Goal: Task Accomplishment & Management: Complete application form

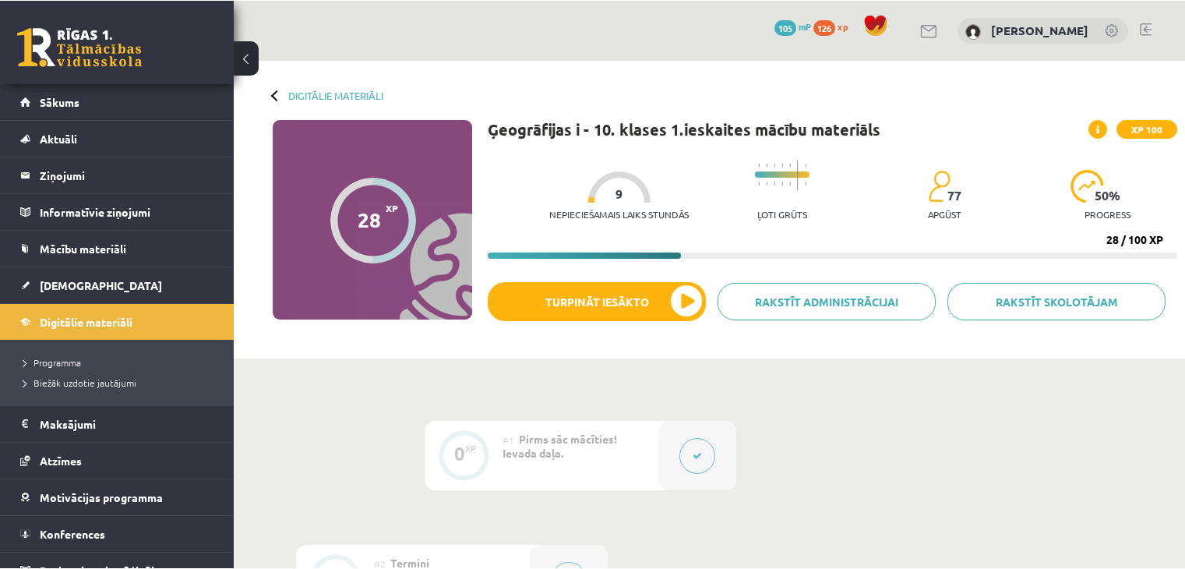
scroll to position [701, 0]
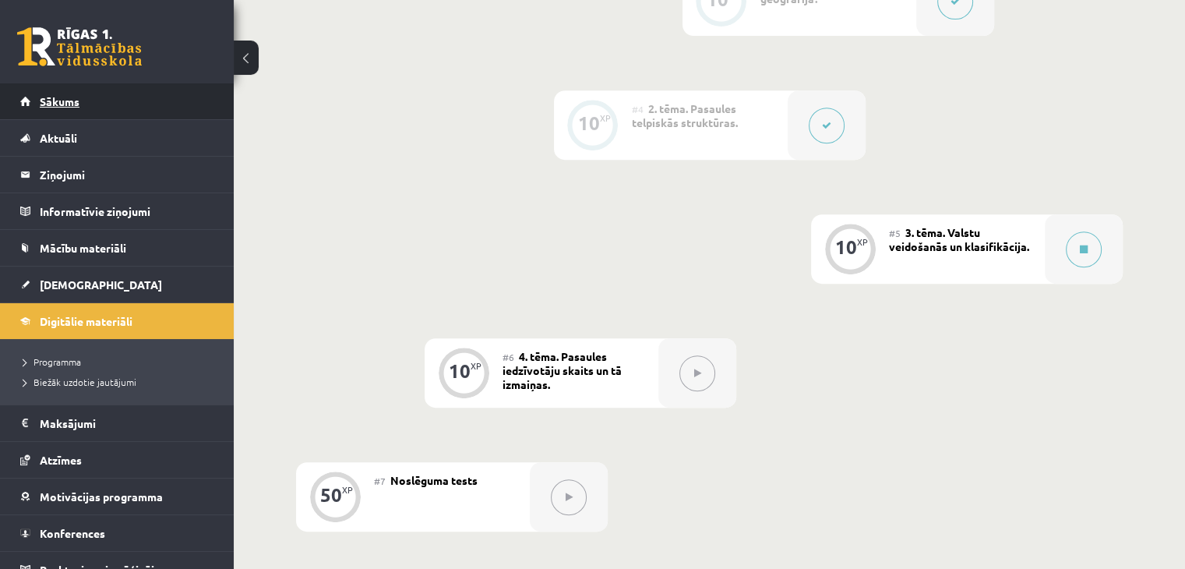
click at [90, 90] on link "Sākums" at bounding box center [117, 101] width 194 height 36
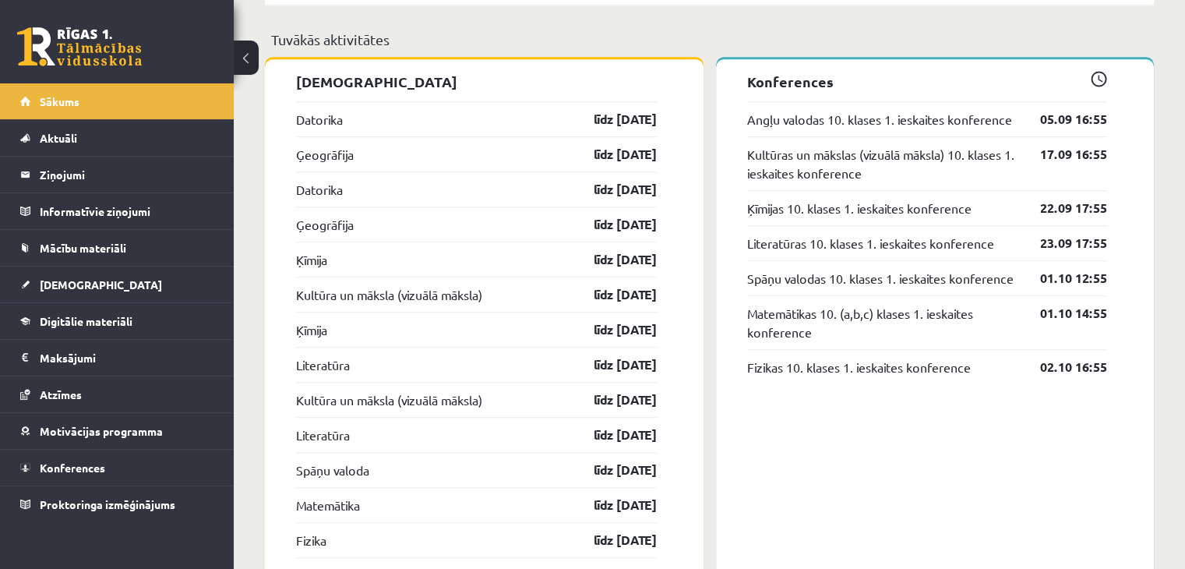
scroll to position [1402, 0]
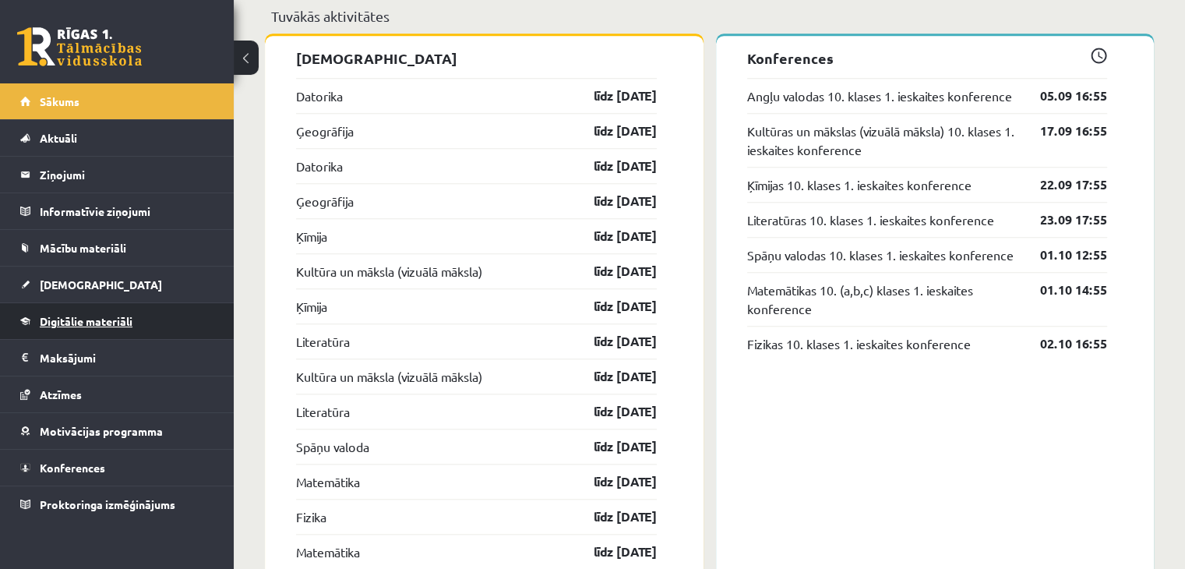
click at [94, 317] on span "Digitālie materiāli" at bounding box center [86, 321] width 93 height 14
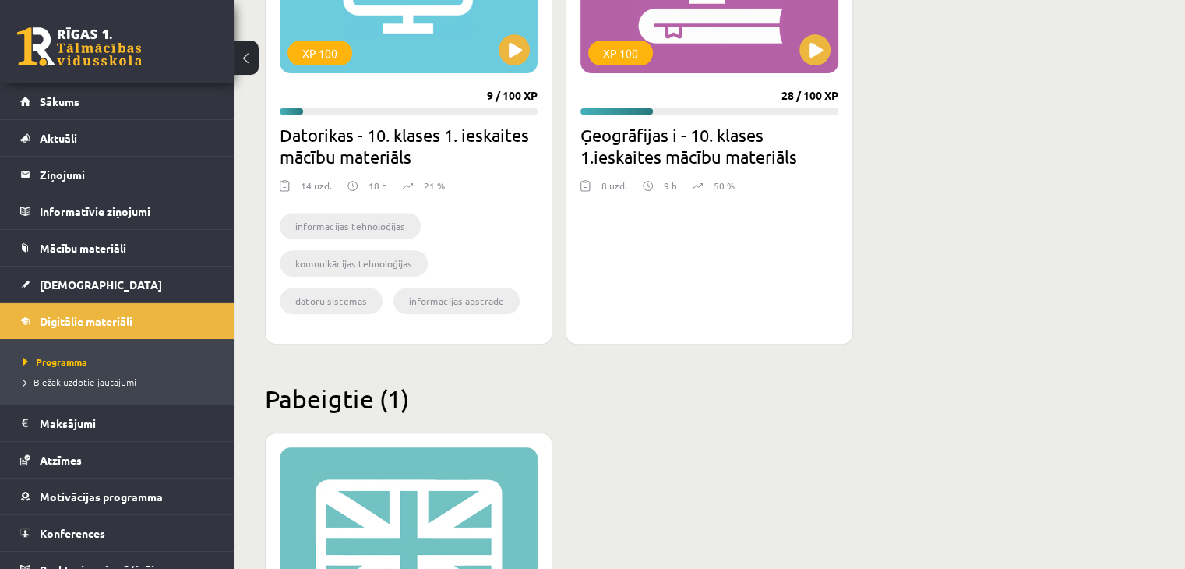
scroll to position [375, 0]
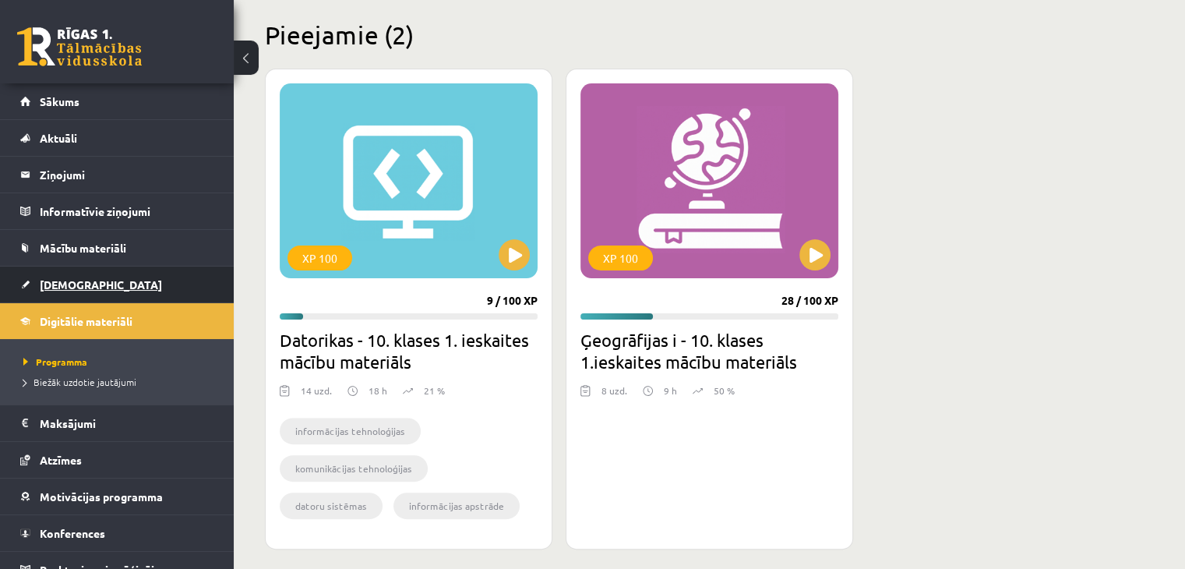
click at [57, 290] on link "[DEMOGRAPHIC_DATA]" at bounding box center [117, 284] width 194 height 36
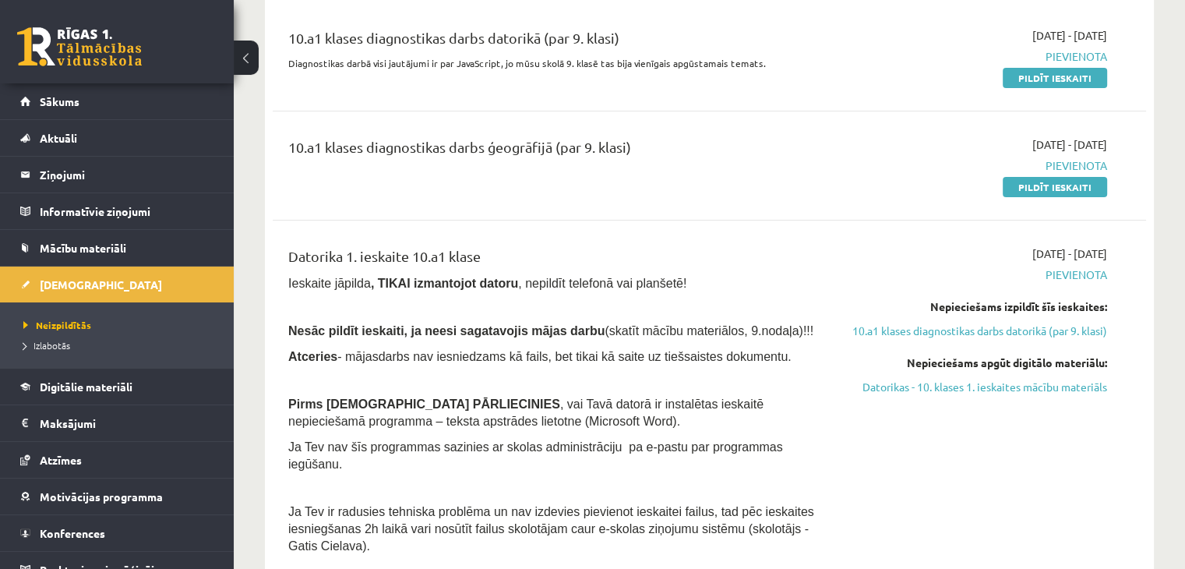
scroll to position [234, 0]
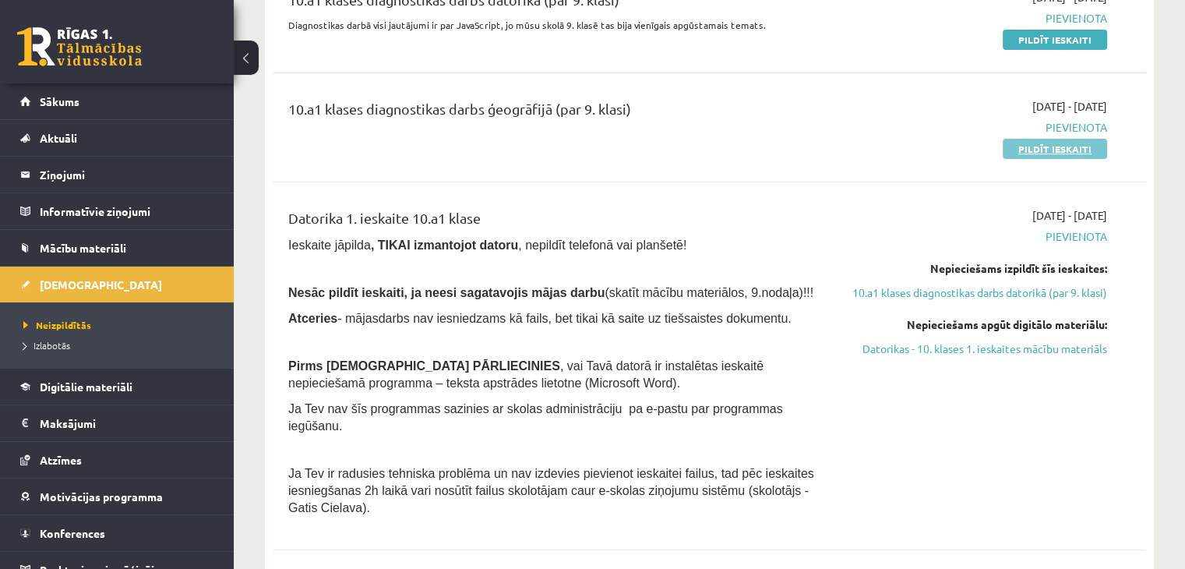
click at [1069, 144] on link "Pildīt ieskaiti" at bounding box center [1054, 149] width 104 height 20
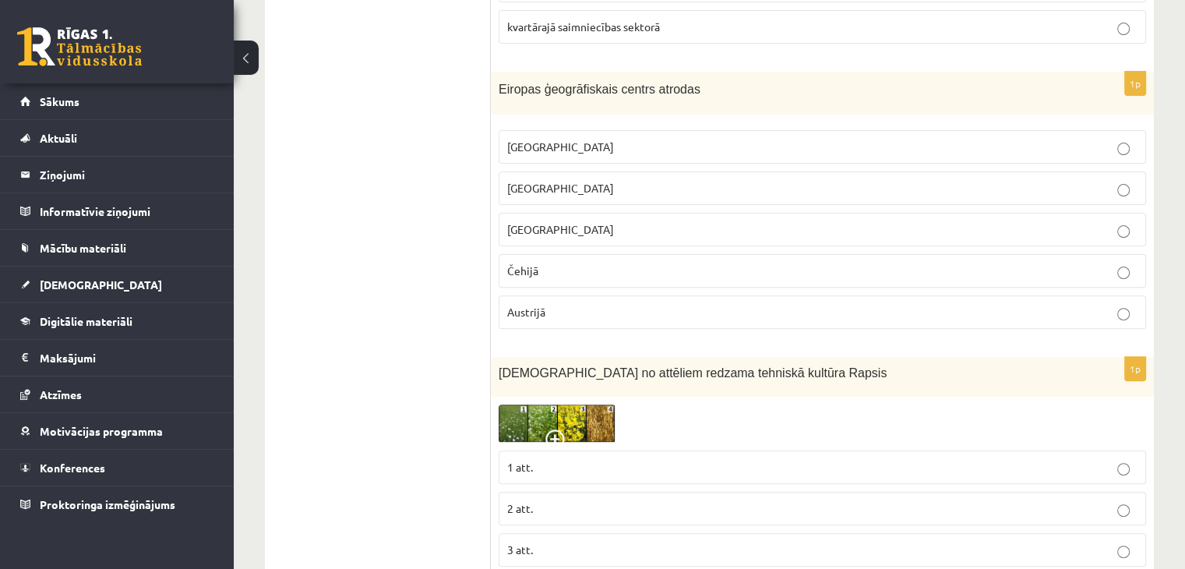
scroll to position [467, 0]
click at [559, 175] on label "Lietuvā" at bounding box center [821, 187] width 647 height 33
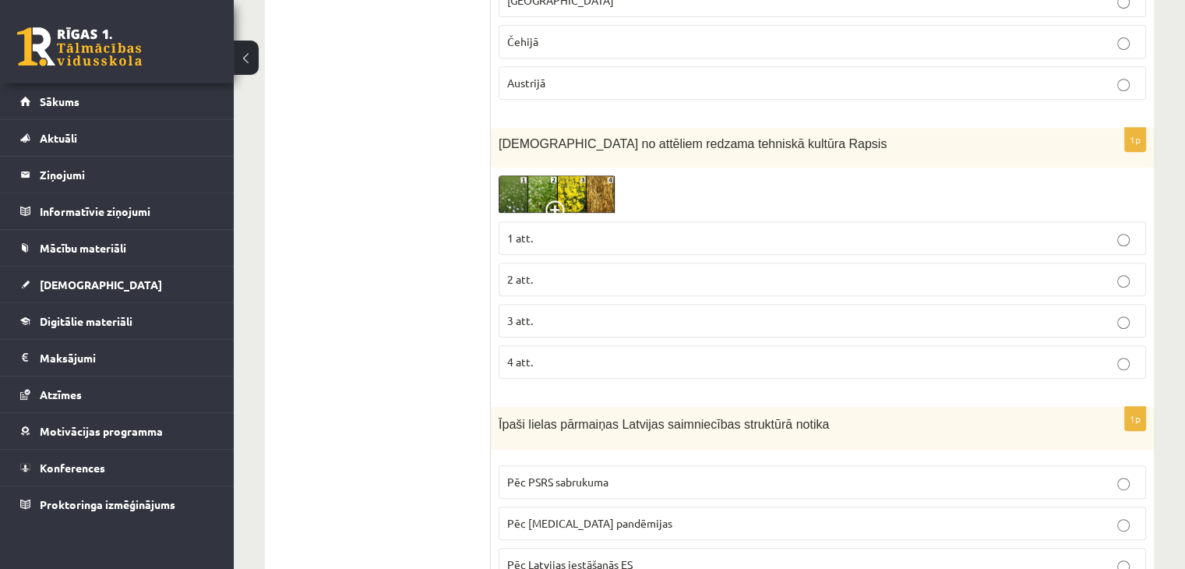
scroll to position [701, 0]
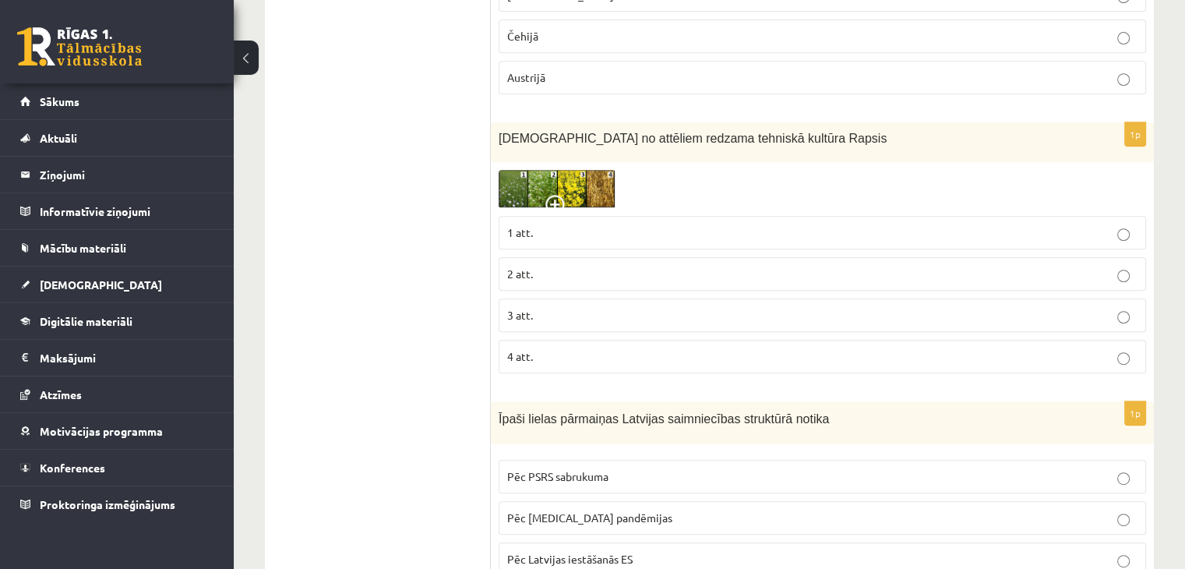
click at [532, 308] on span "3 att." at bounding box center [520, 315] width 26 height 14
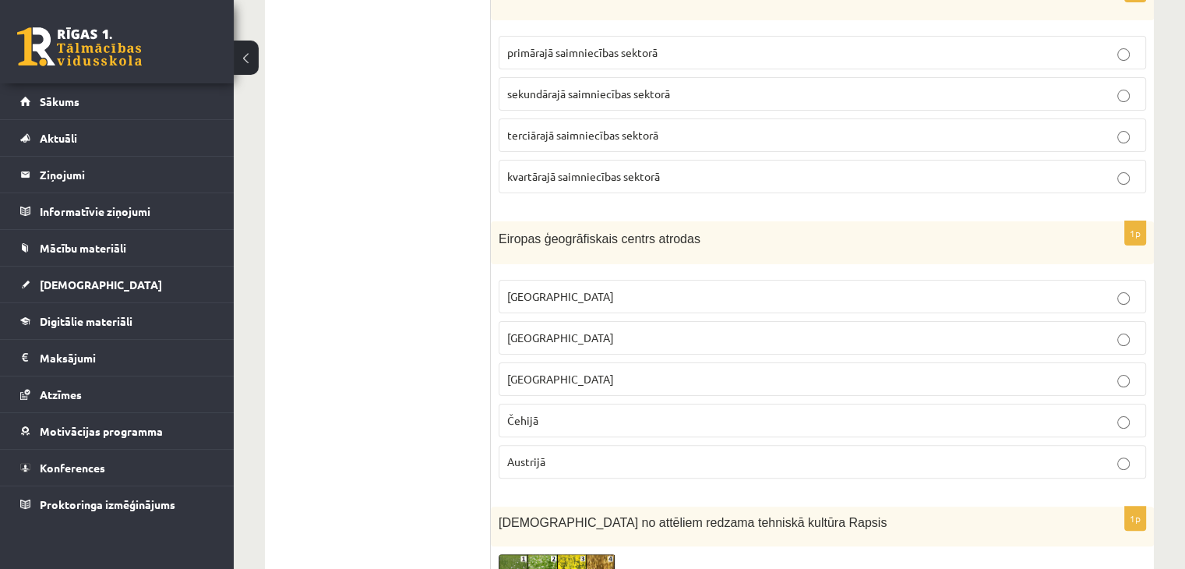
scroll to position [234, 0]
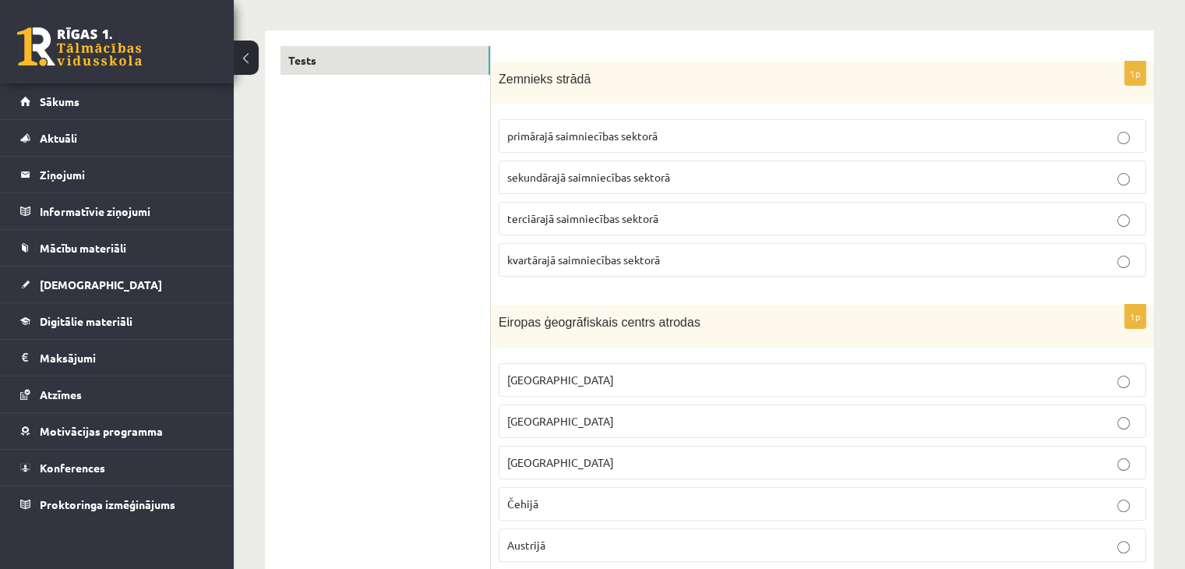
click at [780, 150] on label "primārajā saimniecības sektorā" at bounding box center [821, 135] width 647 height 33
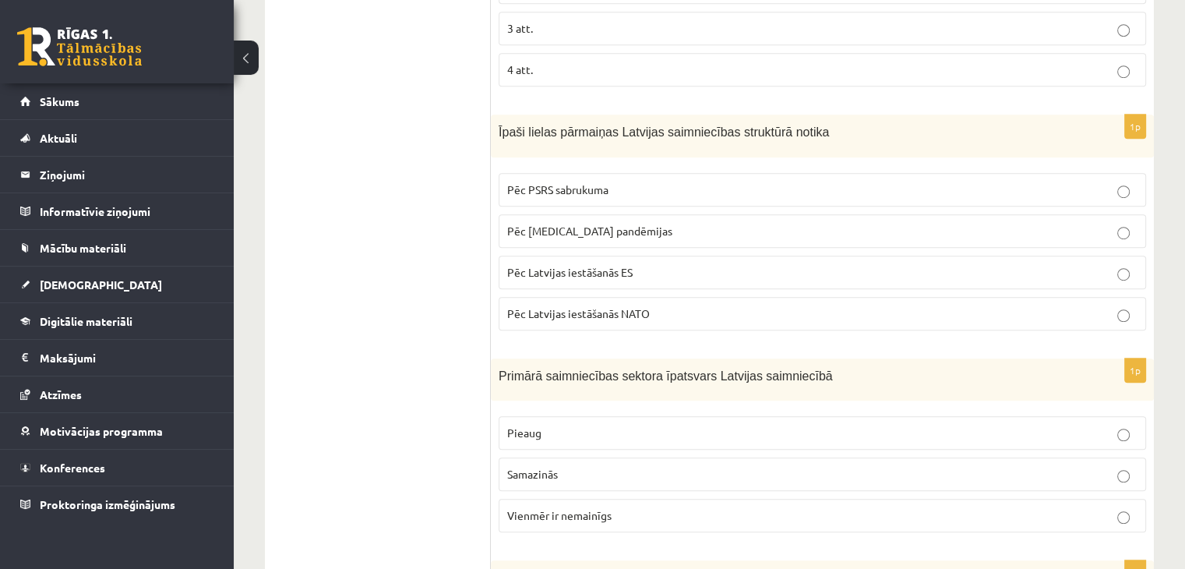
scroll to position [1013, 0]
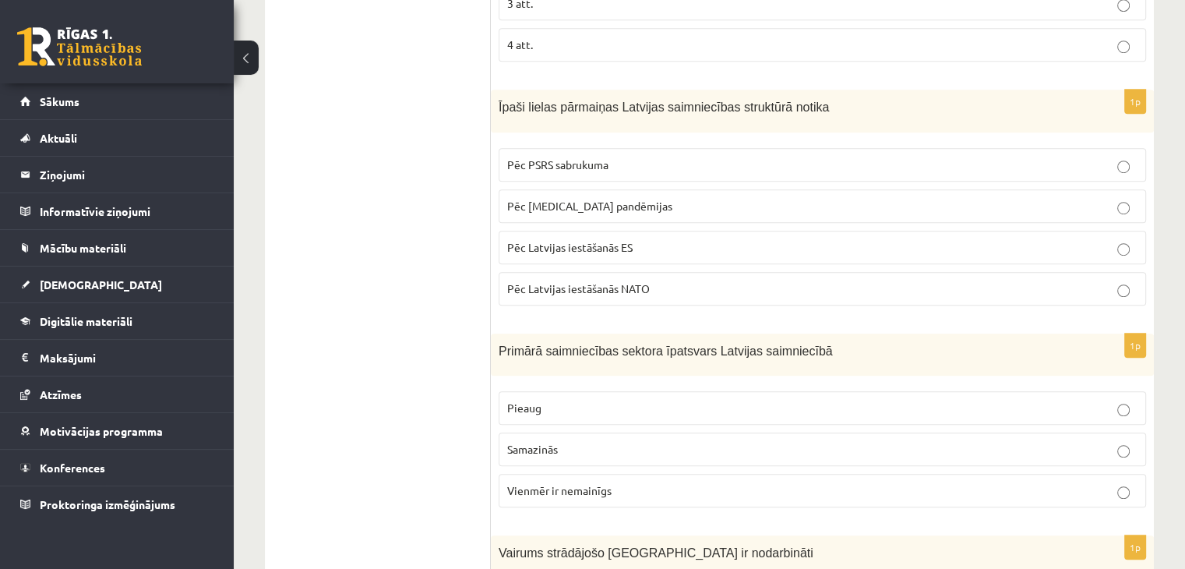
click at [551, 244] on span "Pēc Latvijas iestāšanās ES" at bounding box center [569, 247] width 125 height 14
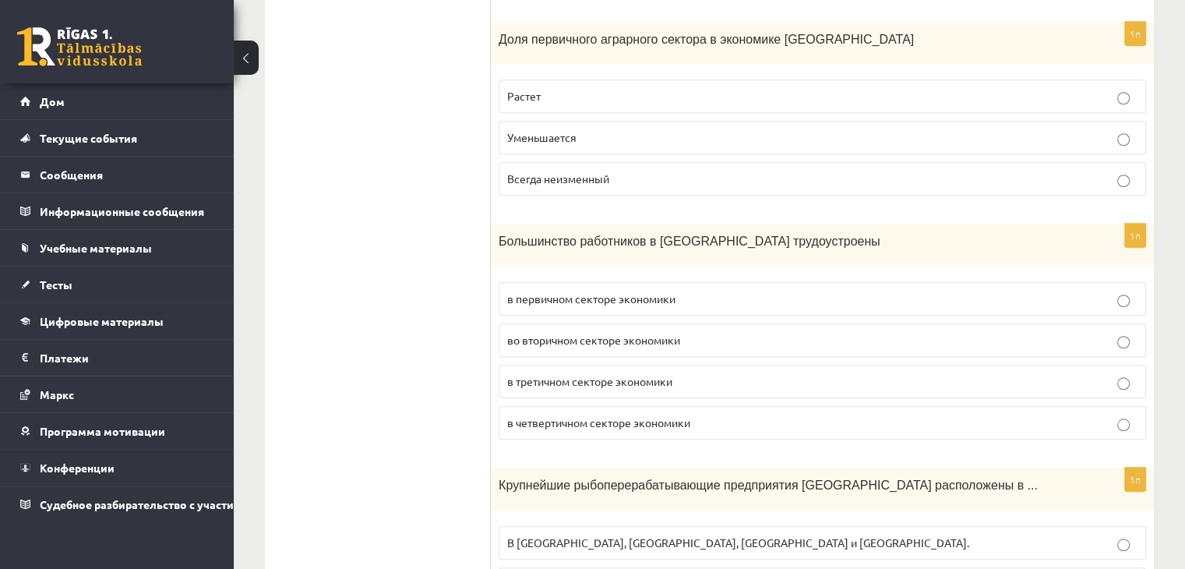
scroll to position [1402, 0]
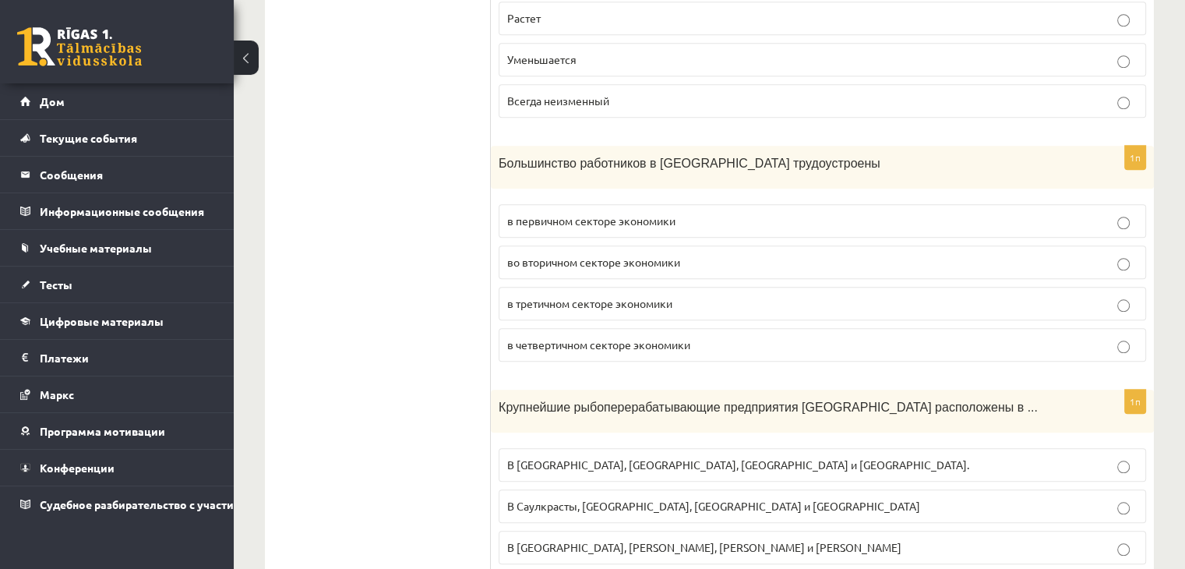
click at [548, 296] on font "в третичном секторе экономики" at bounding box center [589, 303] width 165 height 14
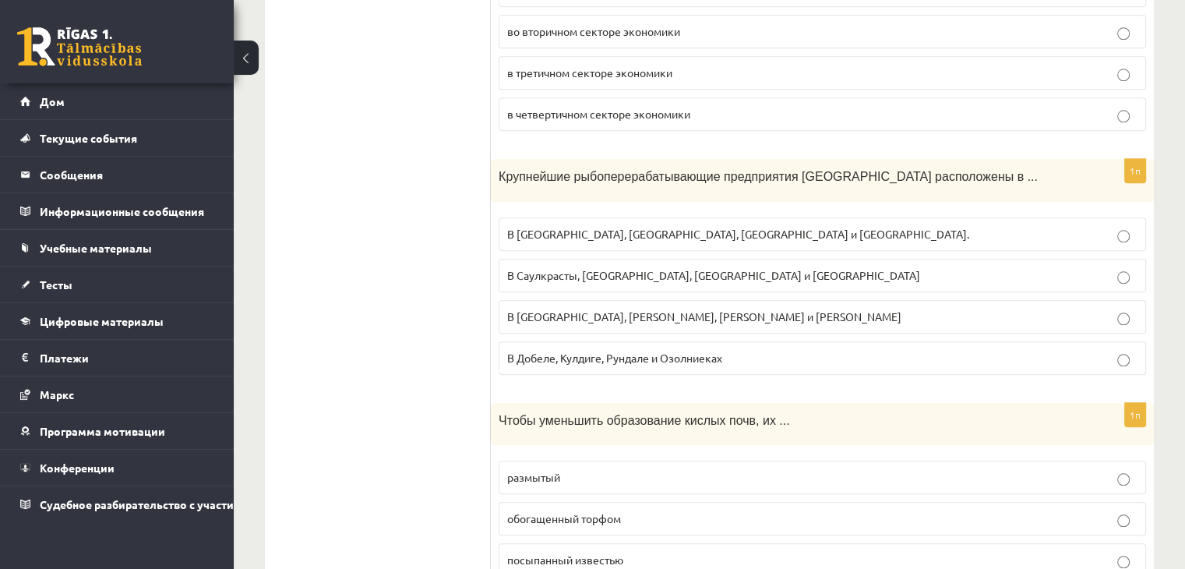
scroll to position [1636, 0]
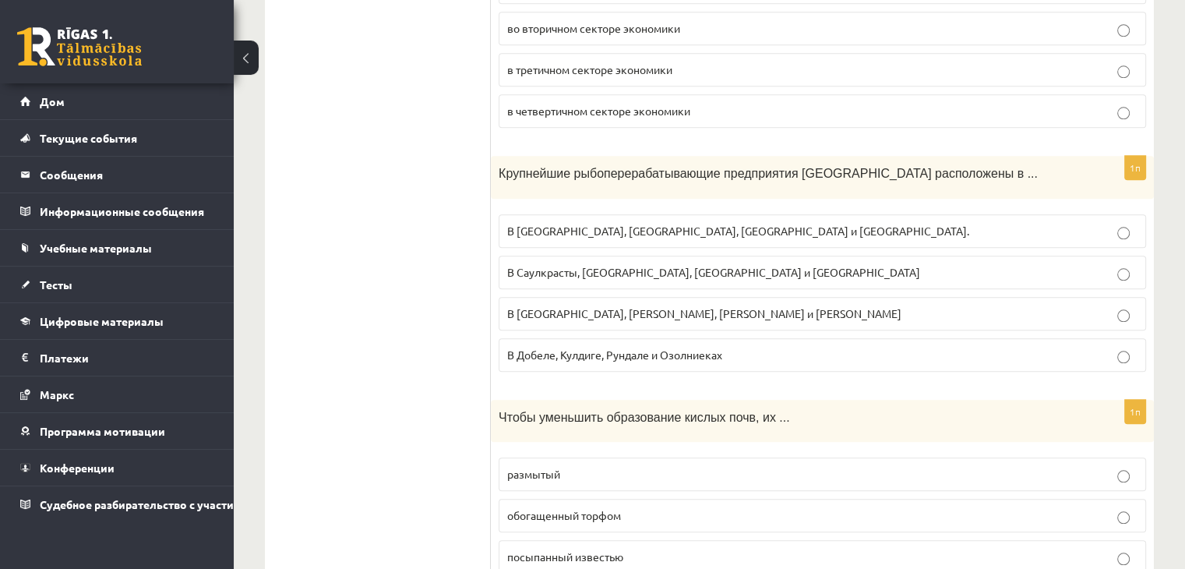
click at [580, 224] on font "В Риге, Лиепае, Салацгриве и Рое." at bounding box center [738, 231] width 462 height 14
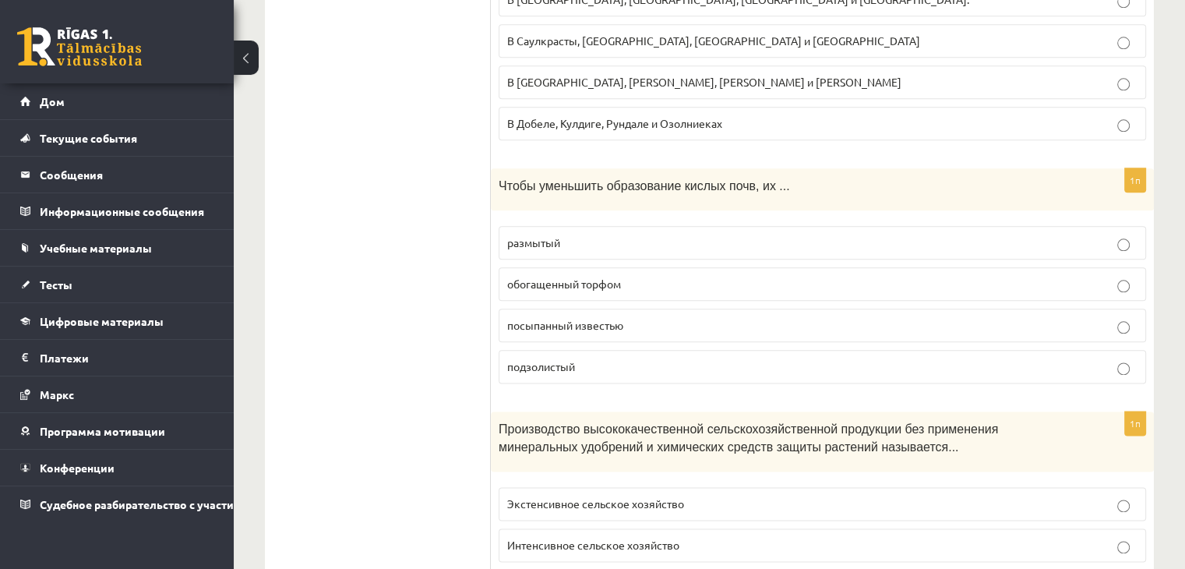
scroll to position [1869, 0]
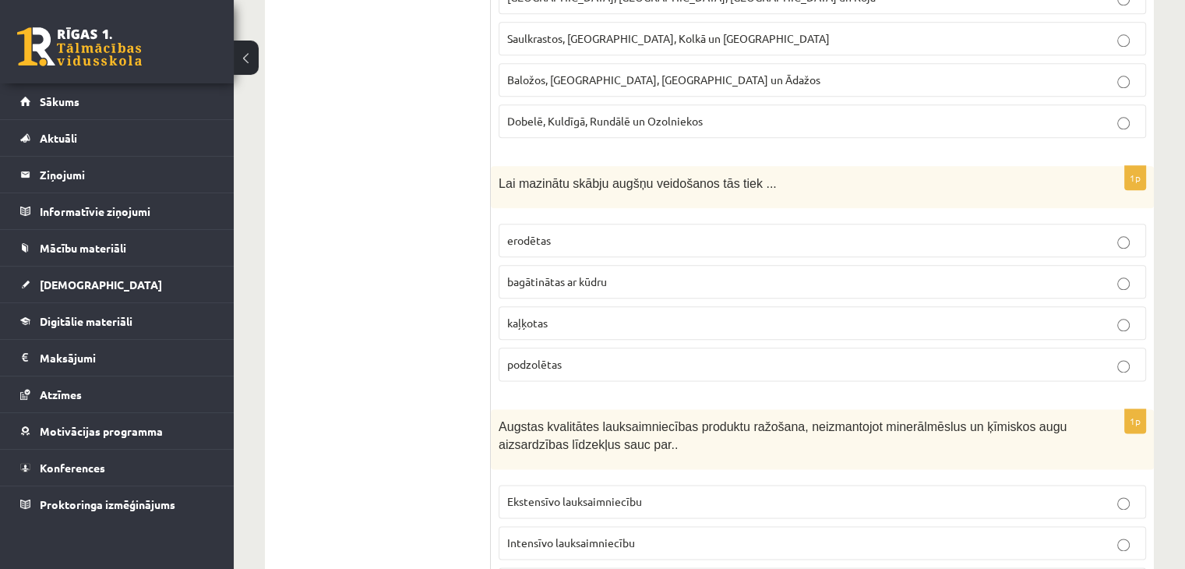
click at [632, 315] on p "kaļķotas" at bounding box center [822, 323] width 630 height 16
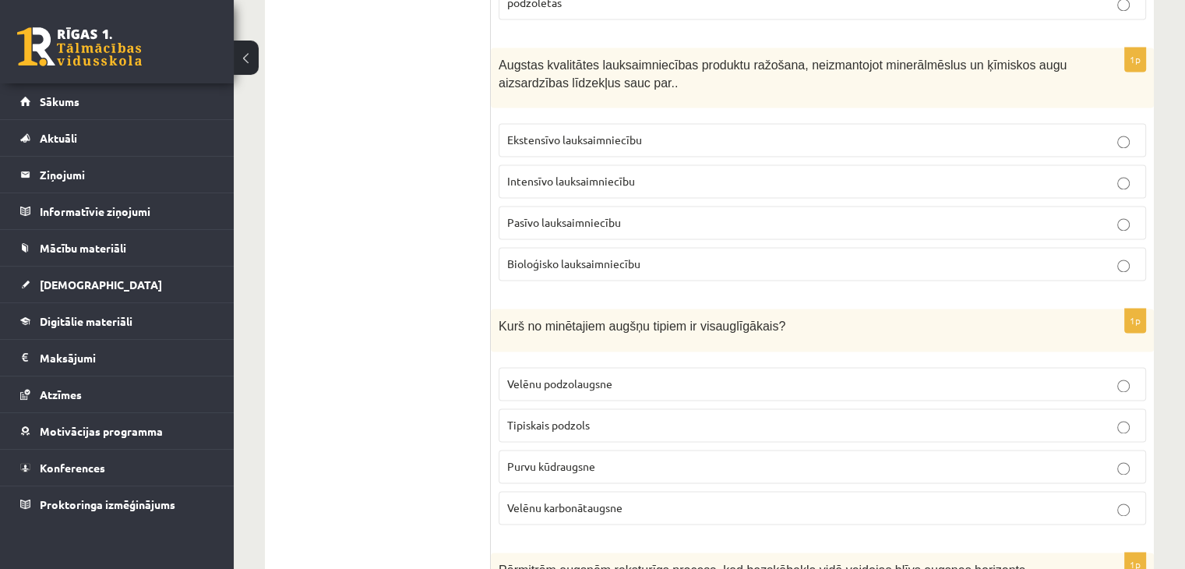
scroll to position [2259, 0]
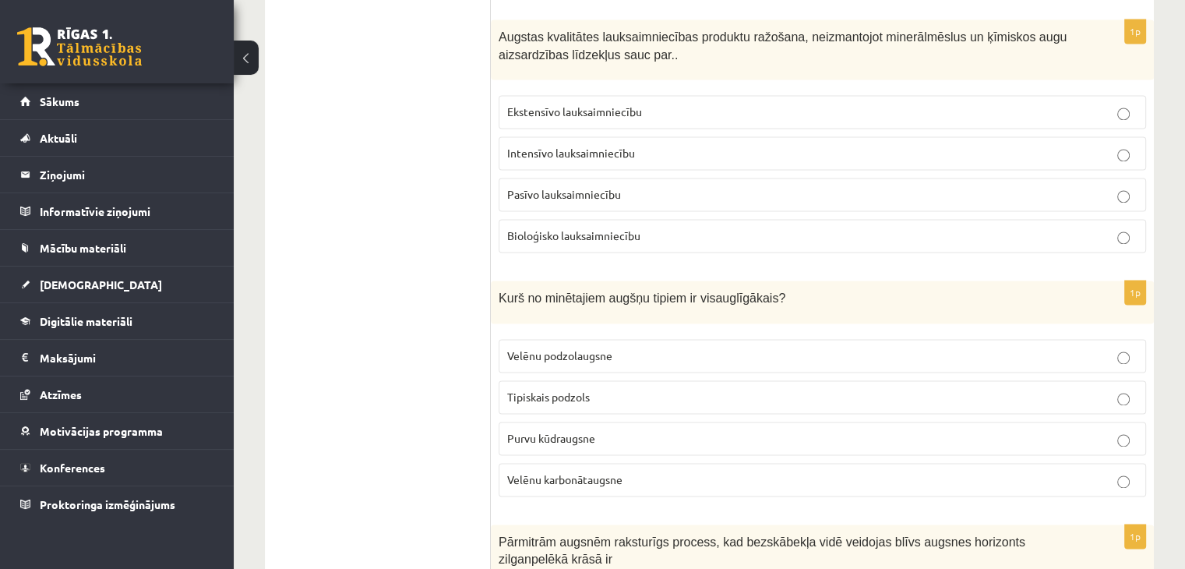
click at [551, 228] on span "Bioloģisko lauksaimniecību" at bounding box center [573, 235] width 133 height 14
click at [535, 472] on span "Velēnu karbonātaugsne" at bounding box center [564, 479] width 115 height 14
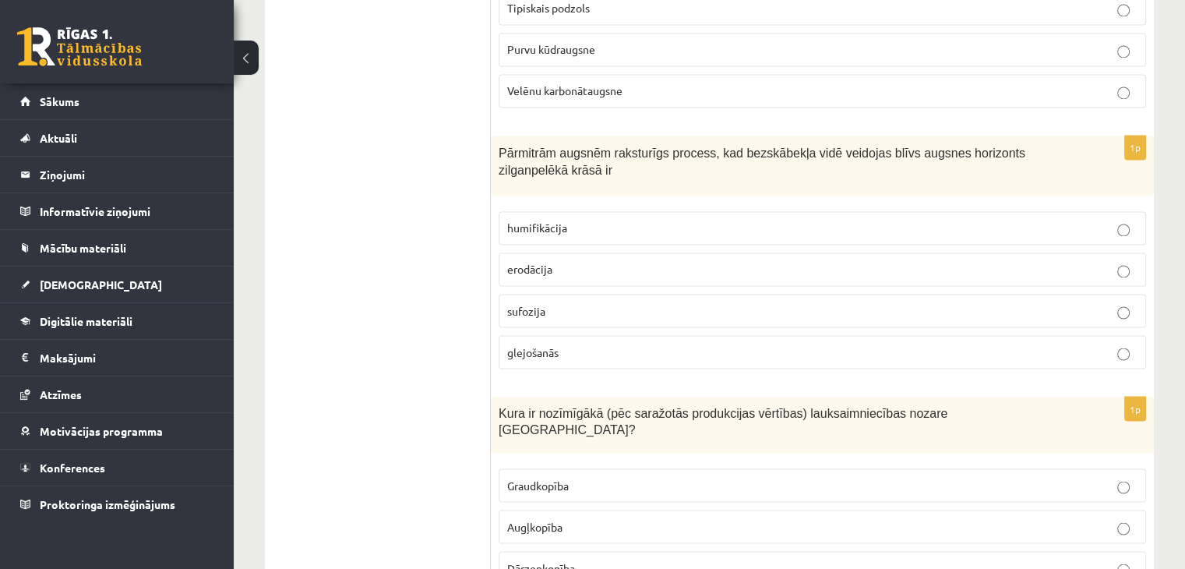
scroll to position [2648, 0]
click at [555, 343] on span "glejošanās" at bounding box center [532, 350] width 51 height 14
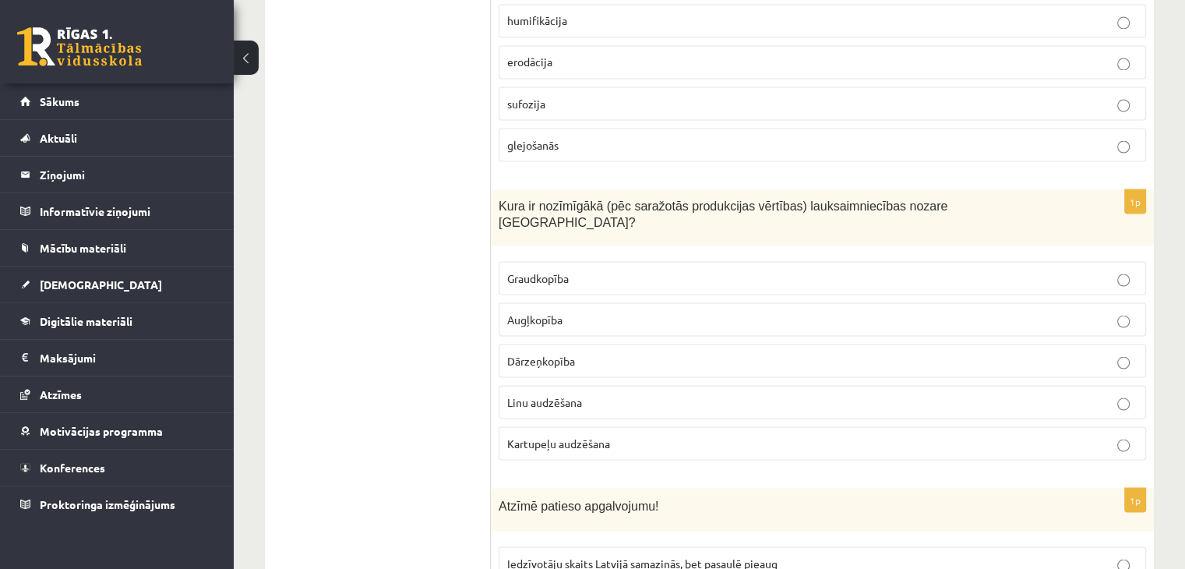
scroll to position [2882, 0]
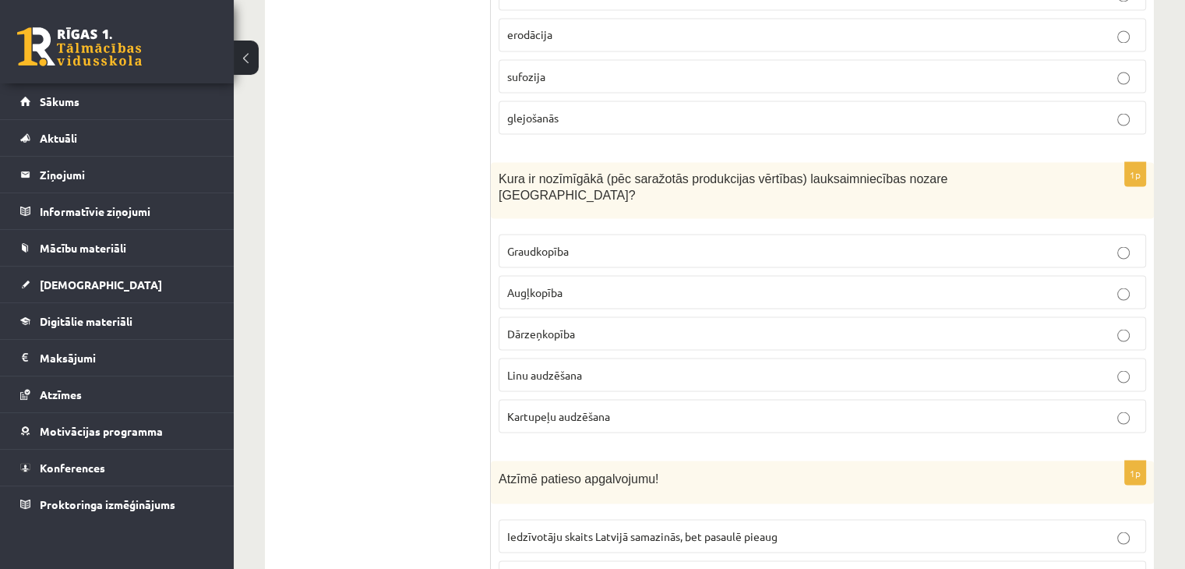
click at [584, 234] on label "Graudkopība" at bounding box center [821, 250] width 647 height 33
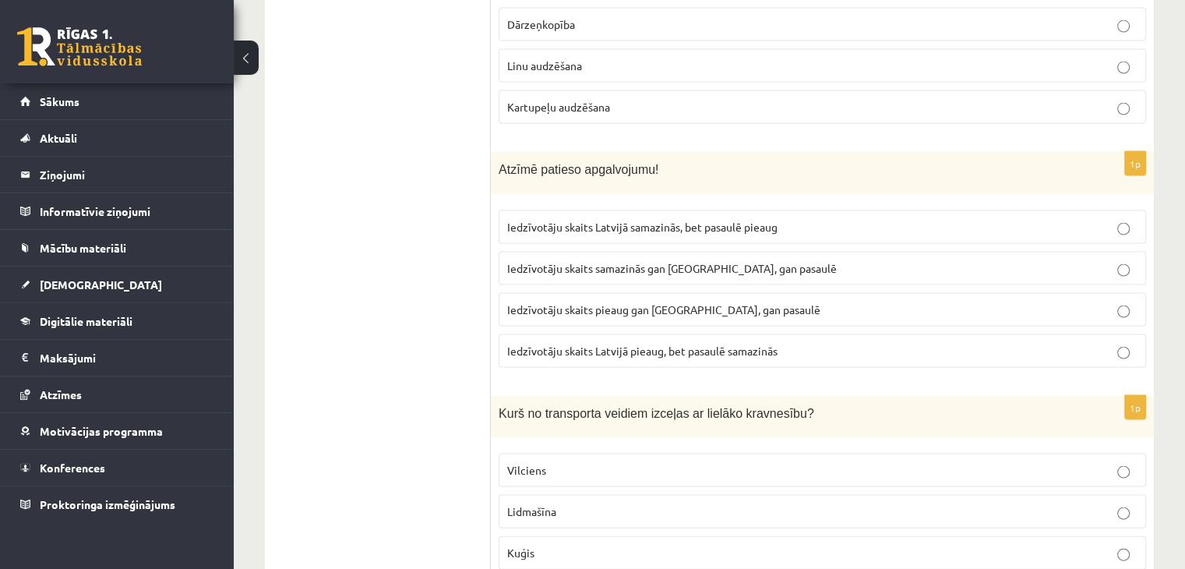
scroll to position [3193, 0]
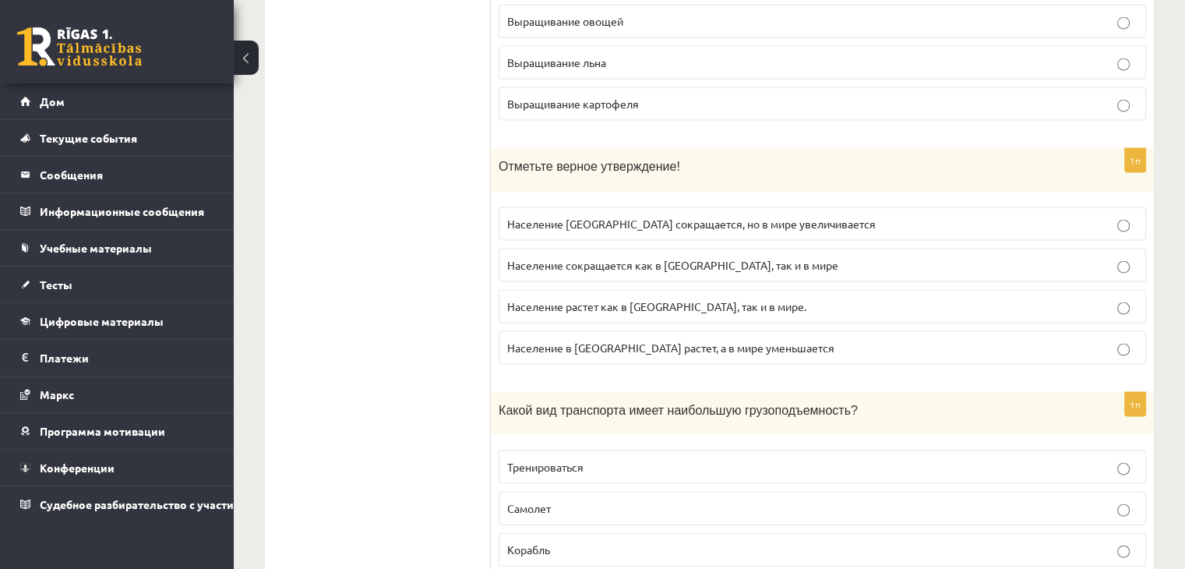
click at [749, 216] on p "Население Латвии сокращается, но в мире увеличивается" at bounding box center [822, 224] width 630 height 16
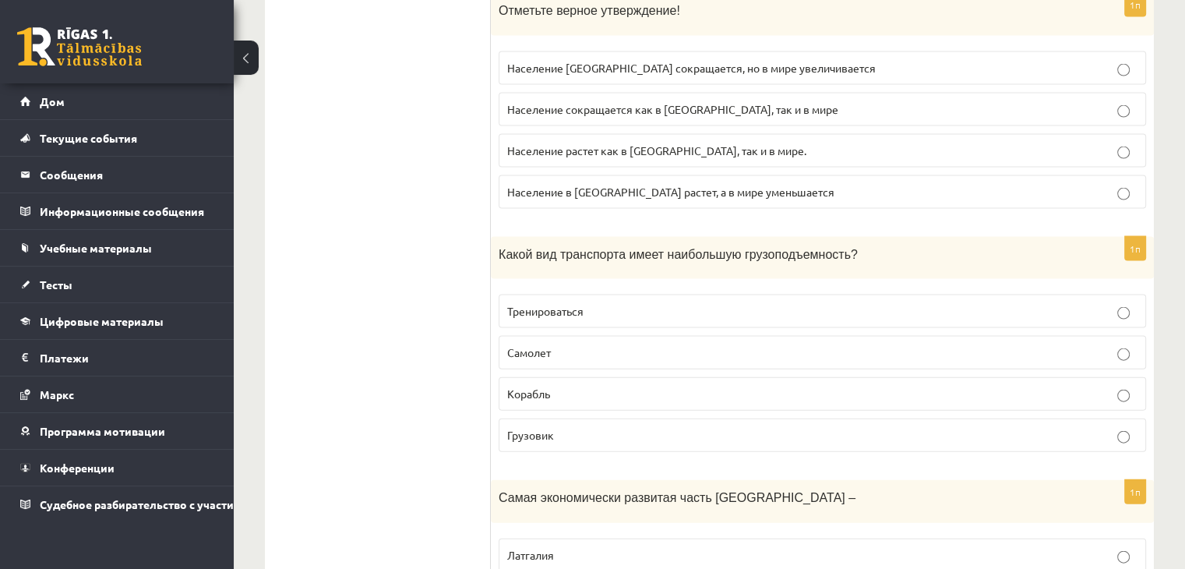
scroll to position [3427, 0]
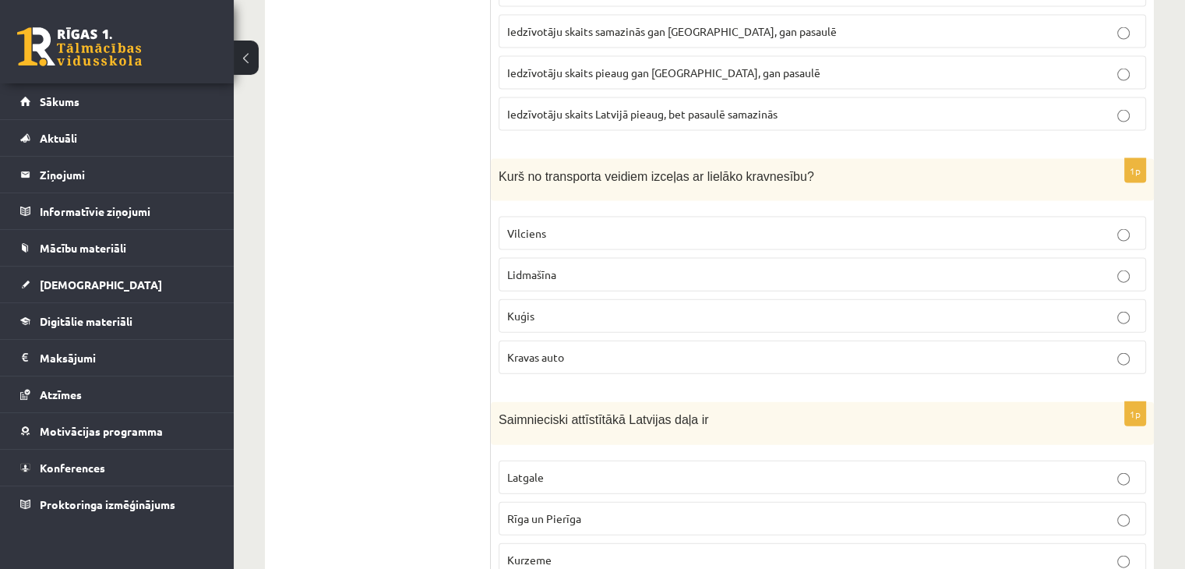
click at [515, 308] on span "Kuģis" at bounding box center [520, 315] width 27 height 14
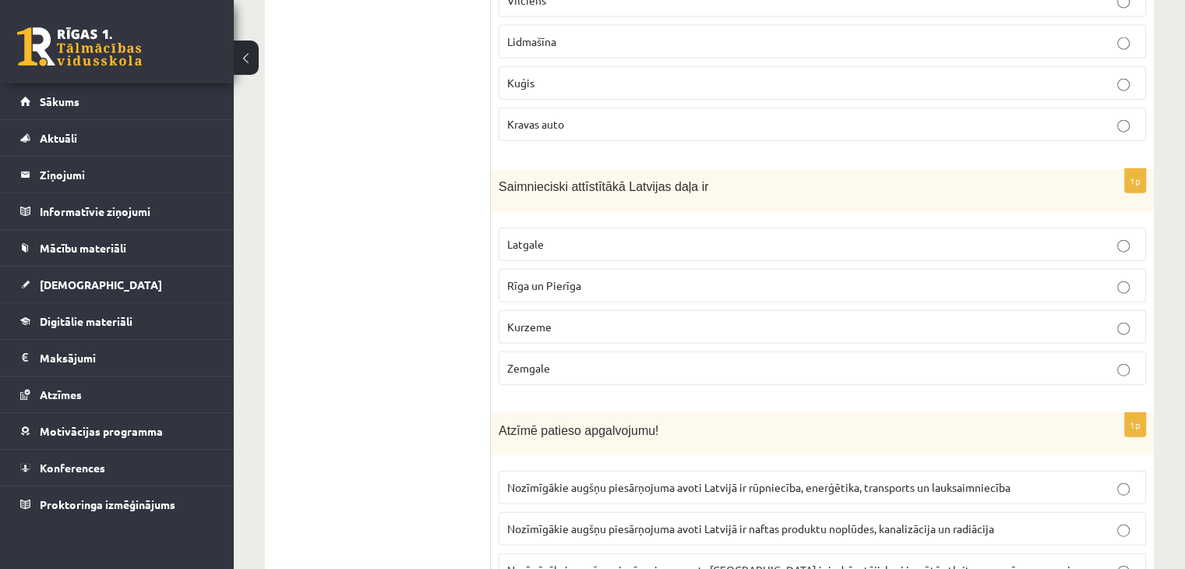
scroll to position [3661, 0]
click at [579, 277] on span "Rīga un Pierīga" at bounding box center [544, 284] width 74 height 14
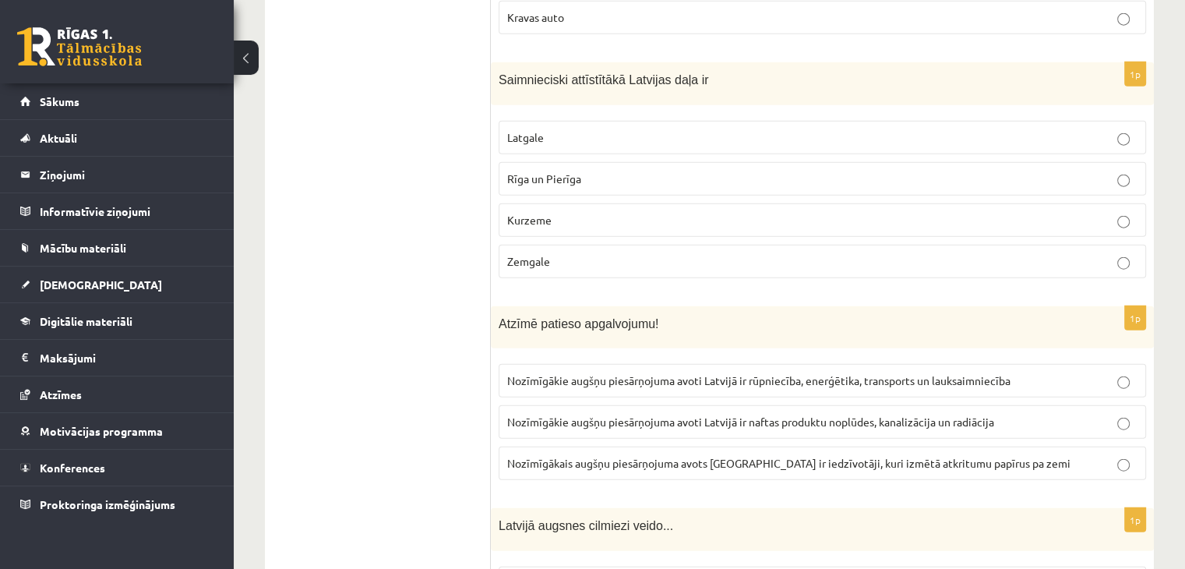
scroll to position [3895, 0]
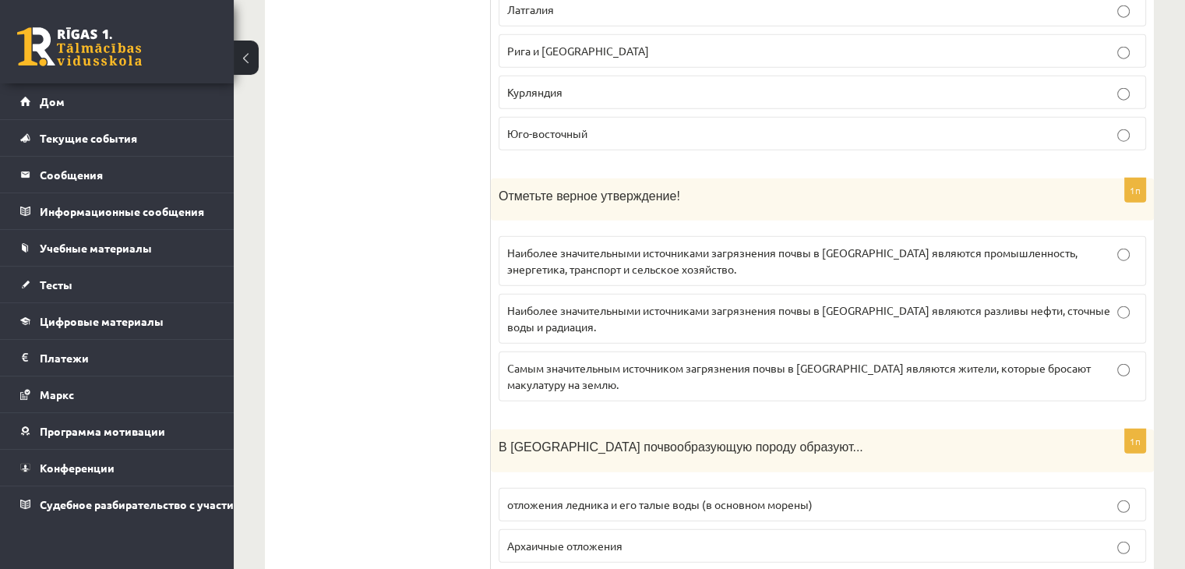
click at [894, 236] on label "Наиболее значительными источниками загрязнения почвы в Латвии являются промышле…" at bounding box center [821, 261] width 647 height 50
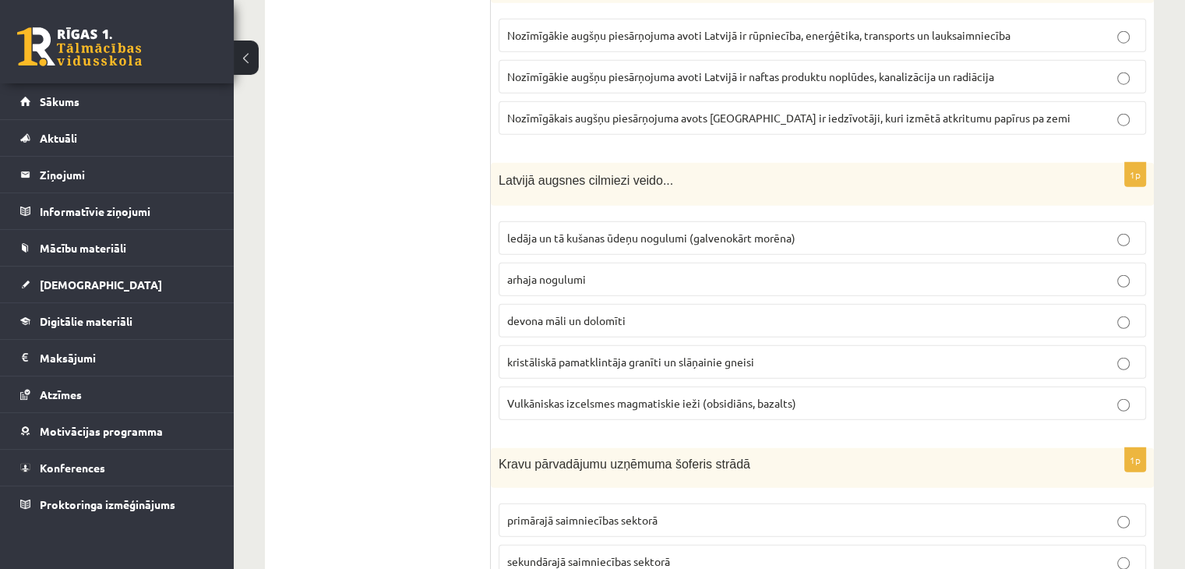
scroll to position [4148, 0]
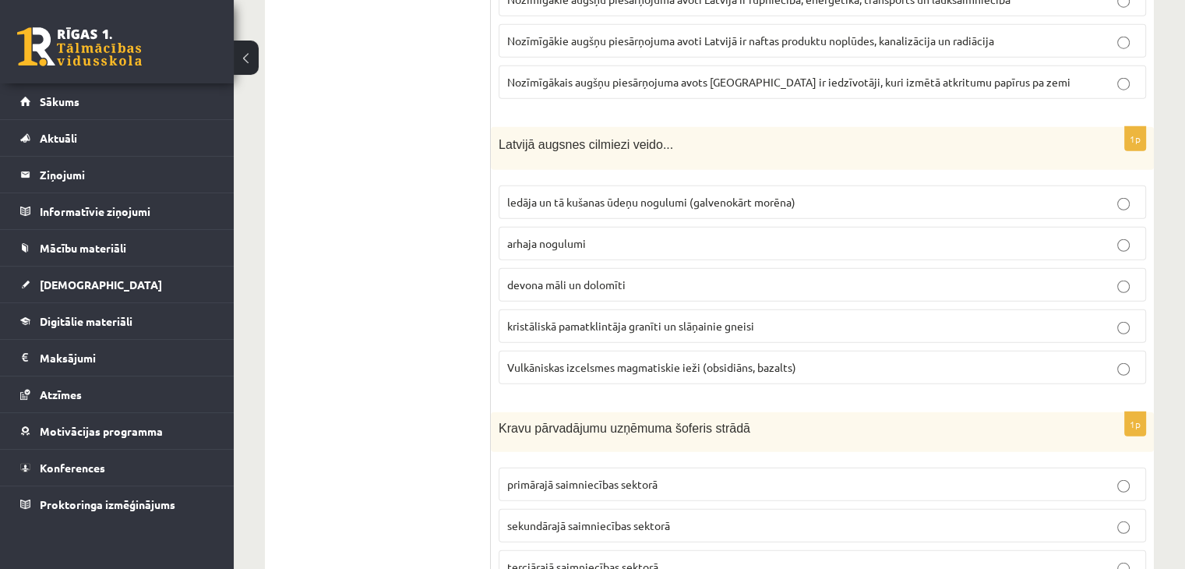
click at [863, 194] on p "ledāja un tā kušanas ūdeņu nogulumi (galvenokārt morēna)" at bounding box center [822, 202] width 630 height 16
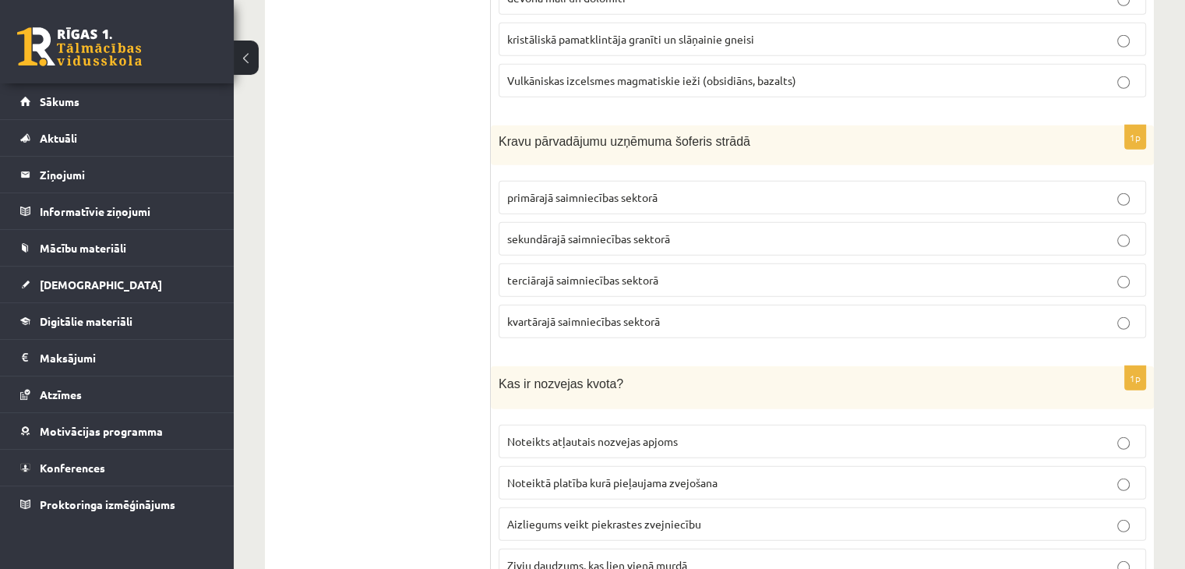
scroll to position [4459, 0]
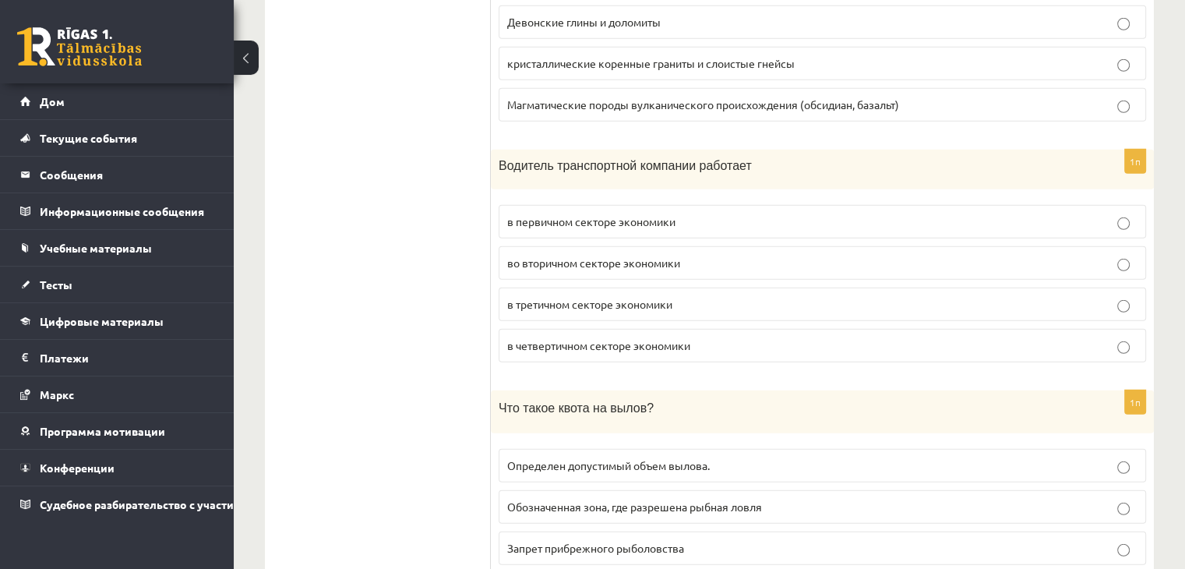
click at [671, 287] on label "в третичном секторе экономики" at bounding box center [821, 303] width 647 height 33
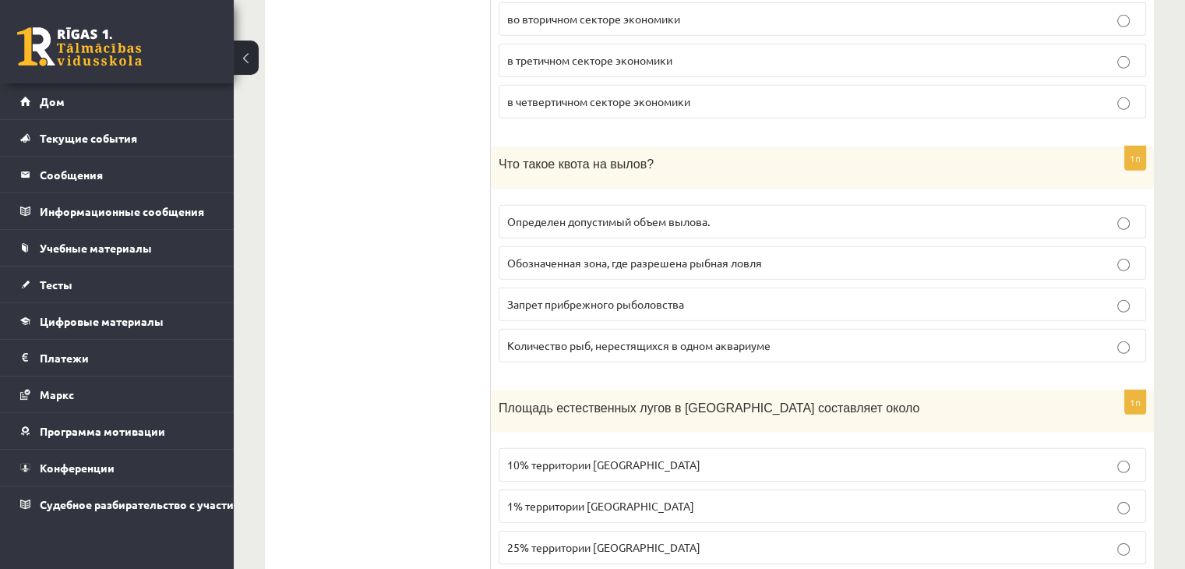
scroll to position [4702, 0]
click at [561, 215] on font "Определен допустимый объем вылова." at bounding box center [608, 222] width 203 height 14
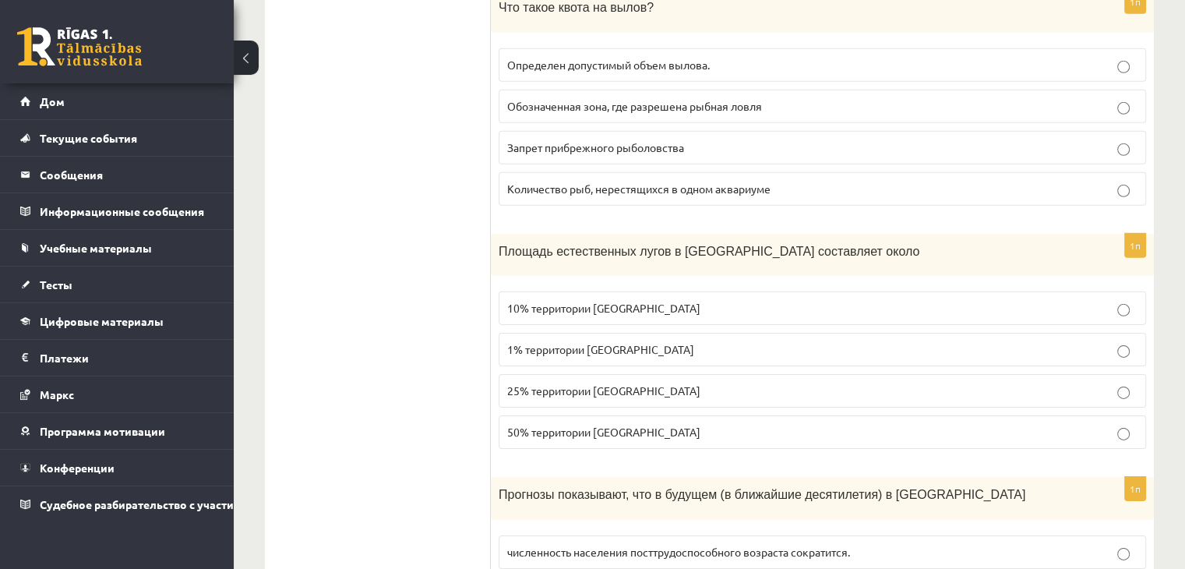
scroll to position [4884, 0]
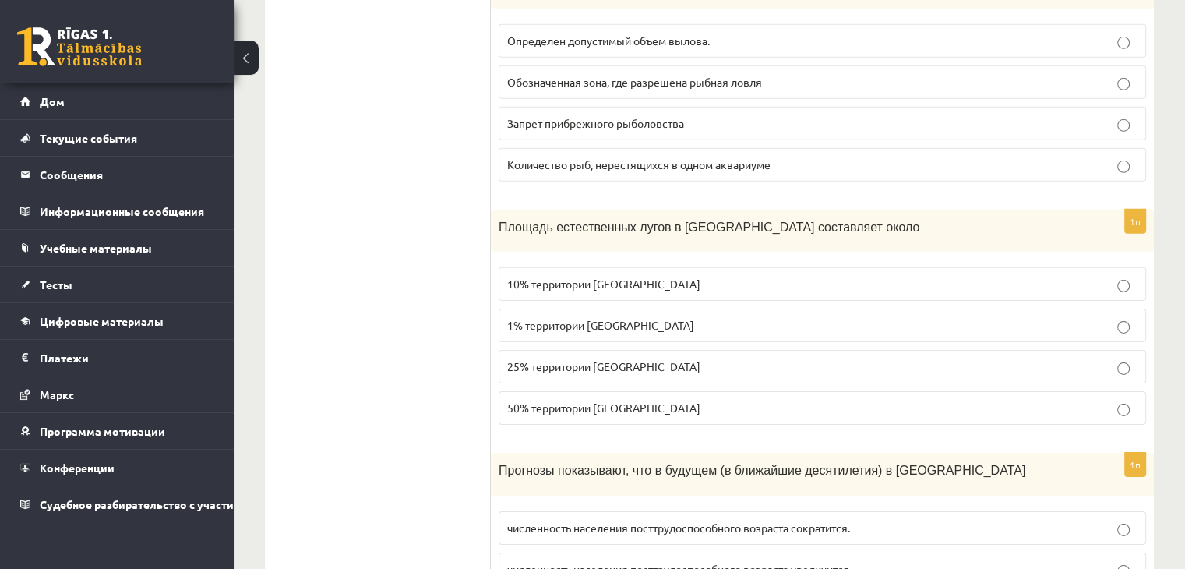
click at [524, 318] on font "1% территории Латвии" at bounding box center [600, 325] width 187 height 14
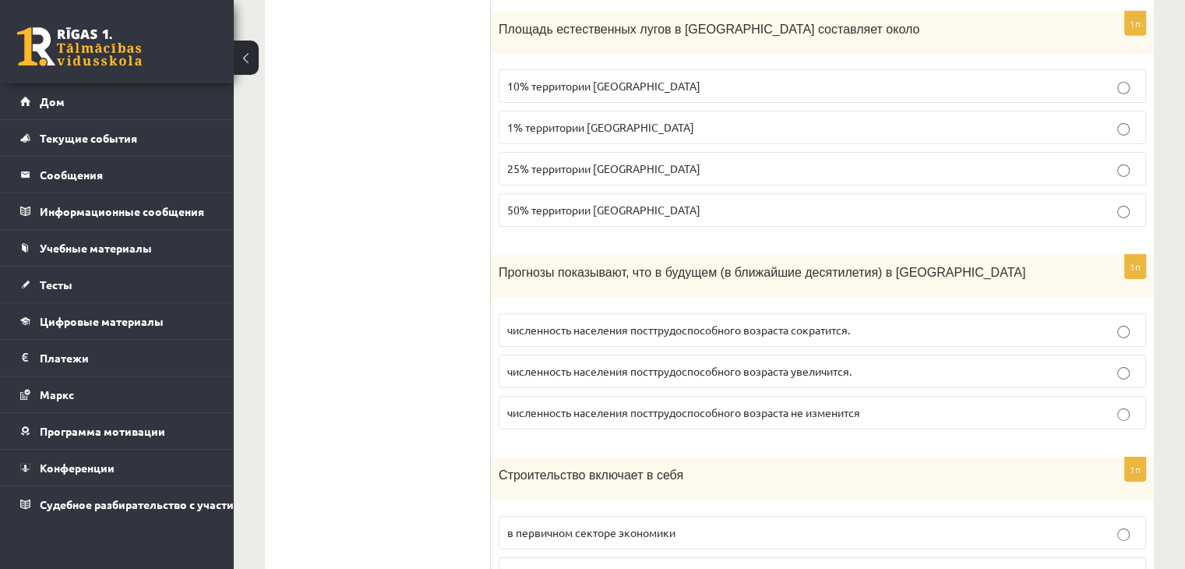
scroll to position [5117, 0]
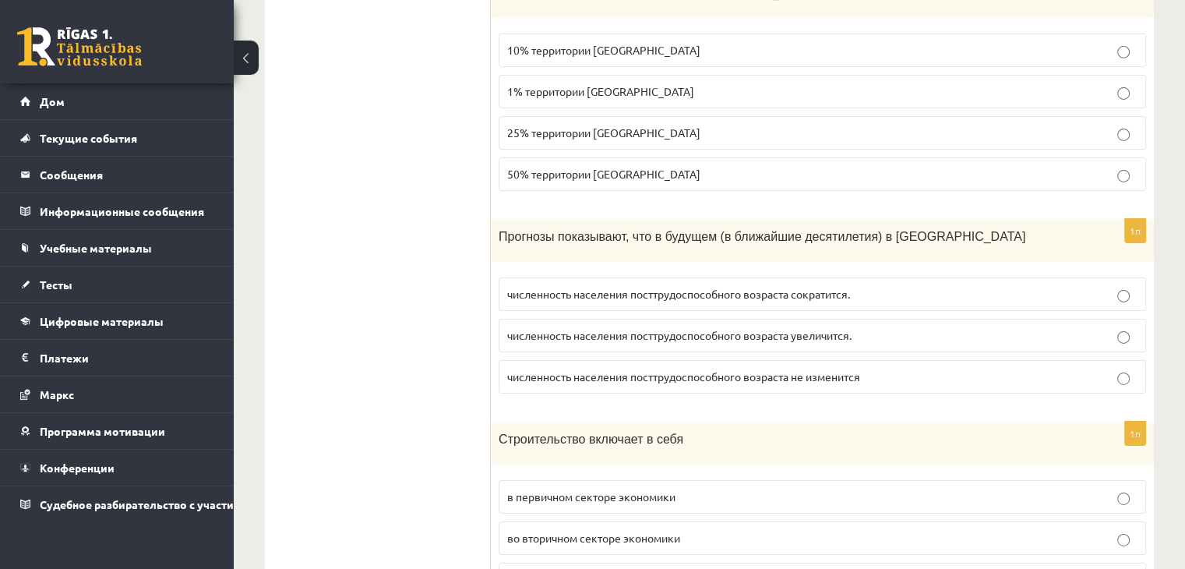
click at [521, 530] on font "во вторичном секторе экономики" at bounding box center [593, 537] width 173 height 14
click at [564, 319] on label "численность населения посттрудоспособного возраста увеличится." at bounding box center [821, 335] width 647 height 33
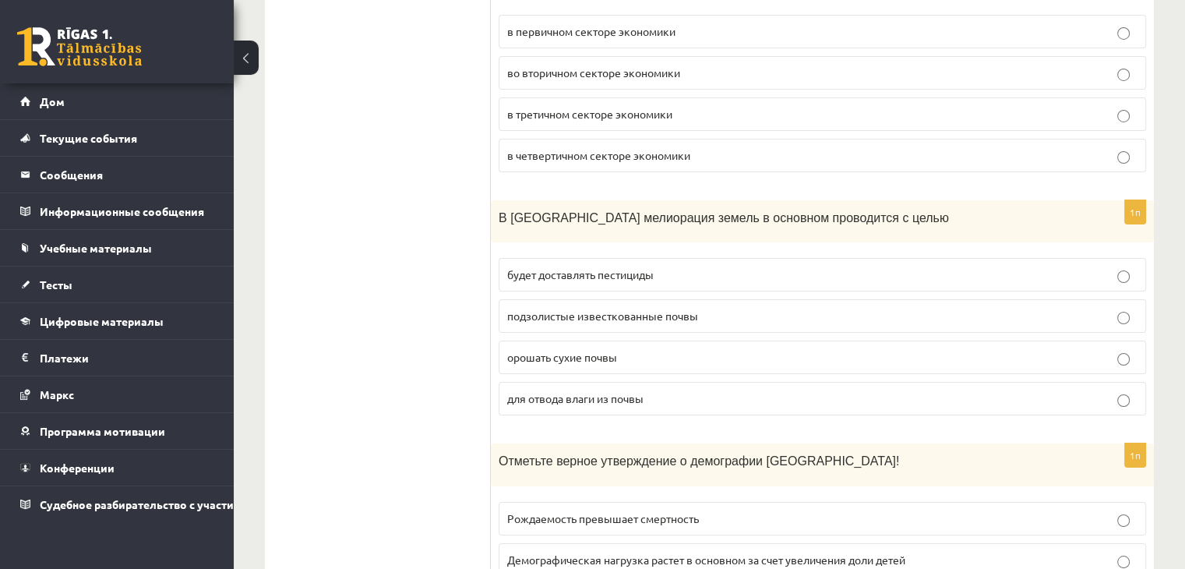
scroll to position [5585, 0]
click at [579, 389] on font "для отвода влаги из почвы" at bounding box center [575, 396] width 136 height 14
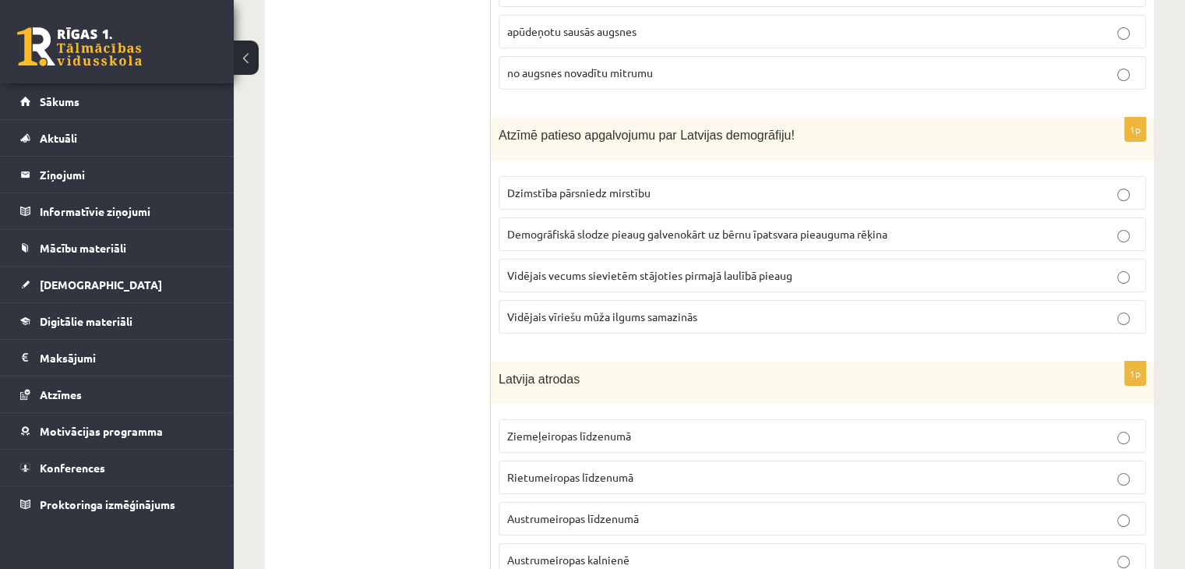
scroll to position [5864, 0]
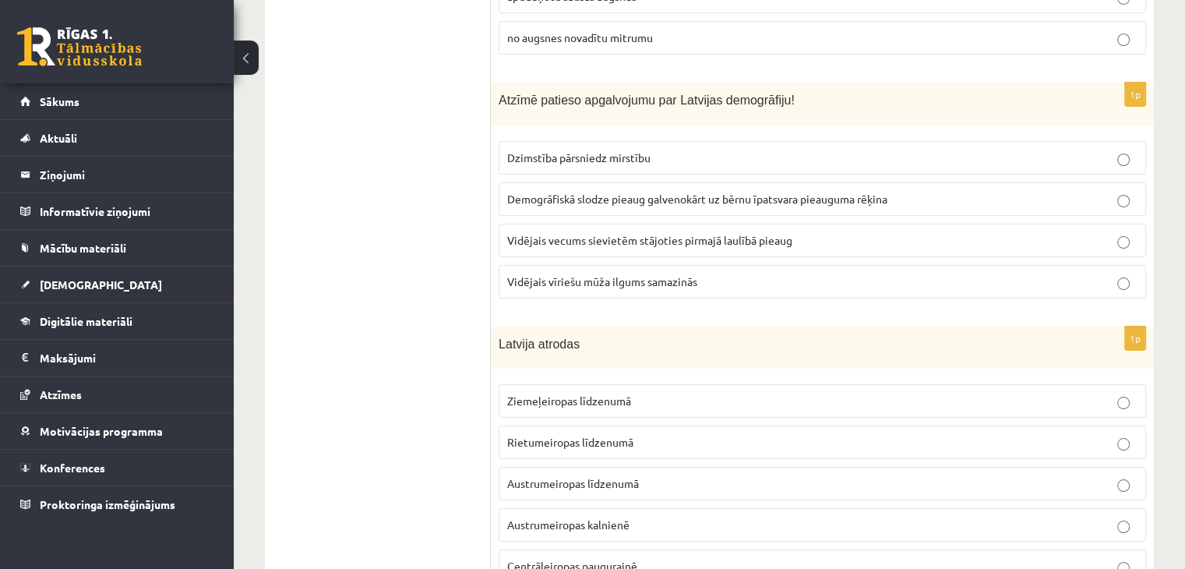
scroll to position [5893, 0]
click at [514, 234] on span "Vidējais vecums sievietēm stājoties pirmajā laulībā pieaug" at bounding box center [649, 241] width 285 height 14
click at [554, 394] on span "Ziemeļeiropas līdzenumā" at bounding box center [569, 401] width 124 height 14
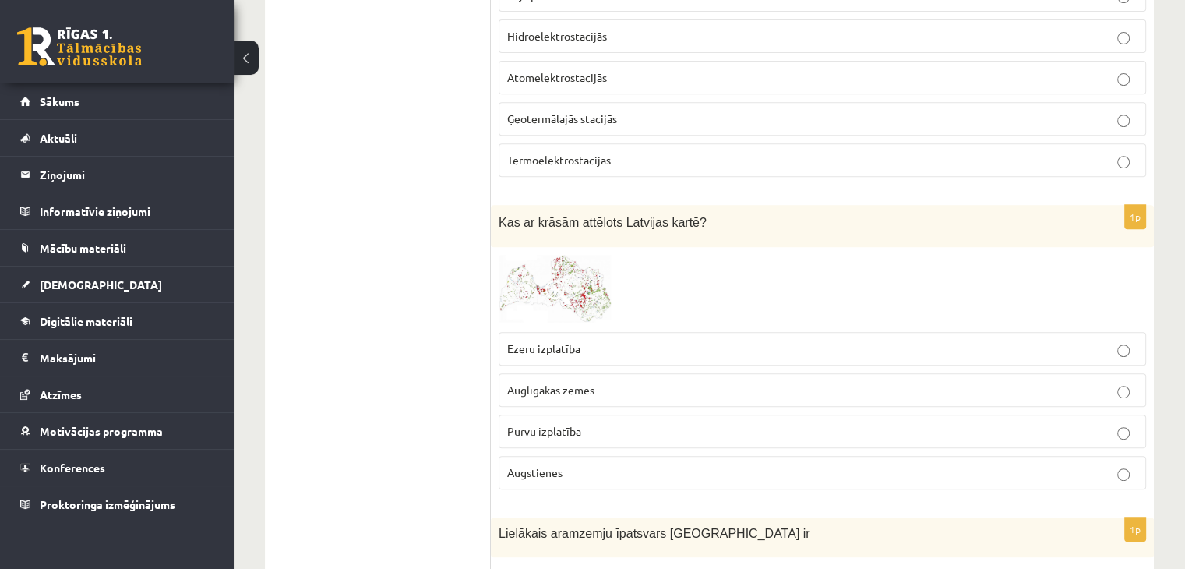
scroll to position [6586, 0]
click at [587, 381] on span "Auglīgākās zemes" at bounding box center [550, 388] width 87 height 14
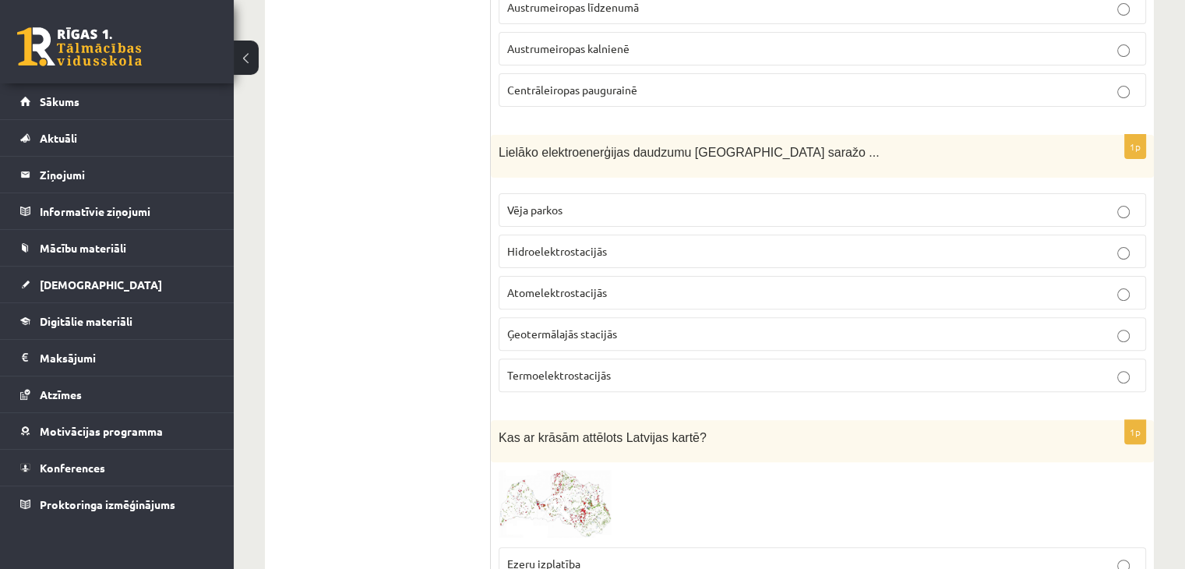
scroll to position [6353, 0]
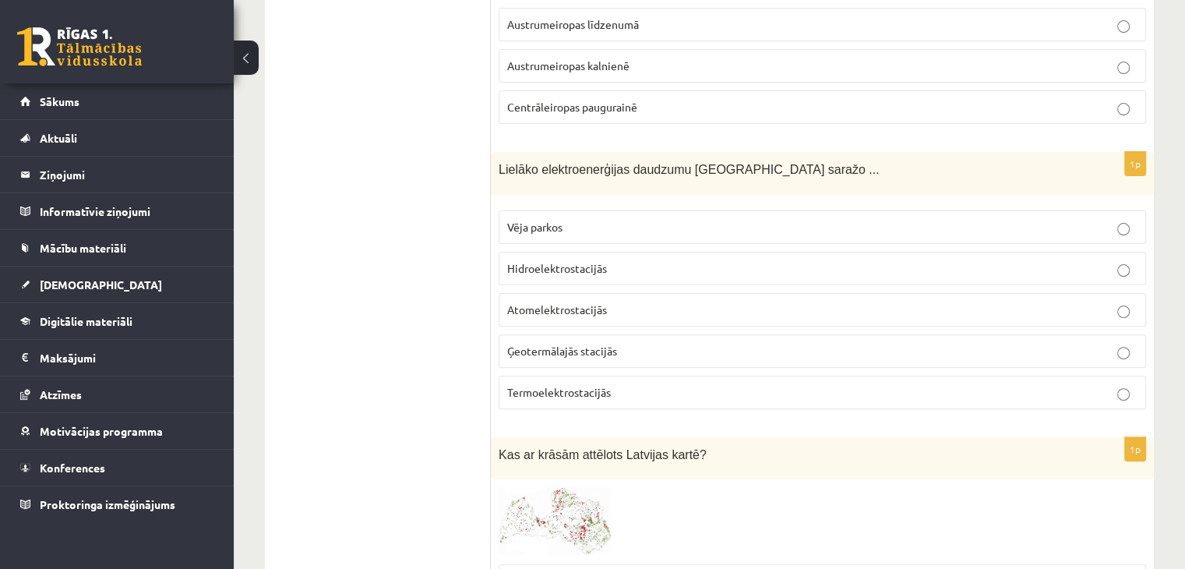
click at [580, 261] on span "Hidroelektrostacijās" at bounding box center [557, 268] width 100 height 14
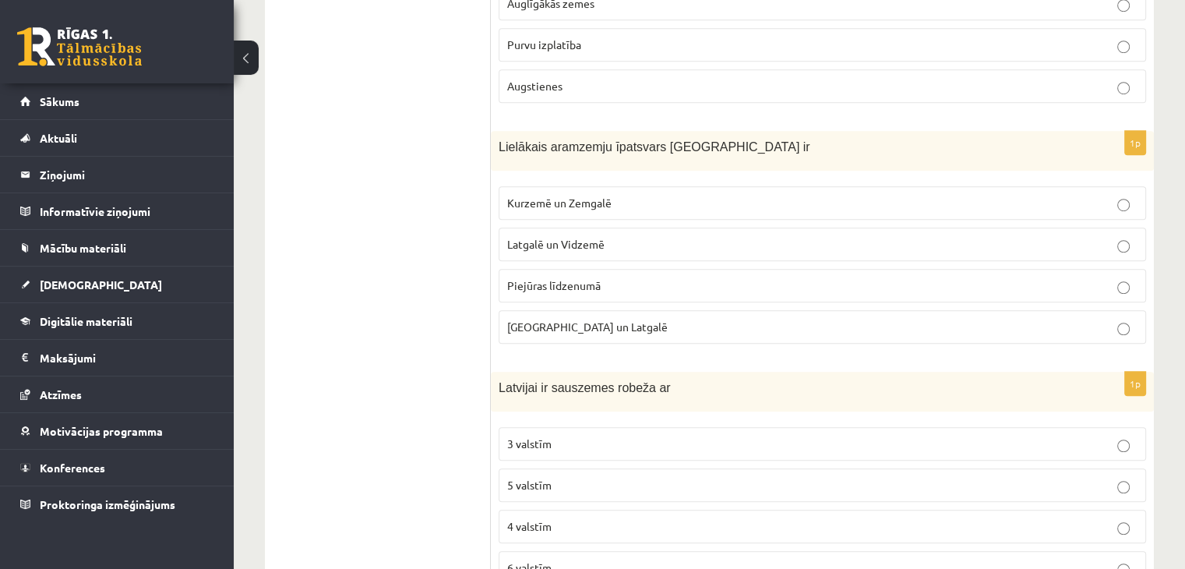
scroll to position [6998, 0]
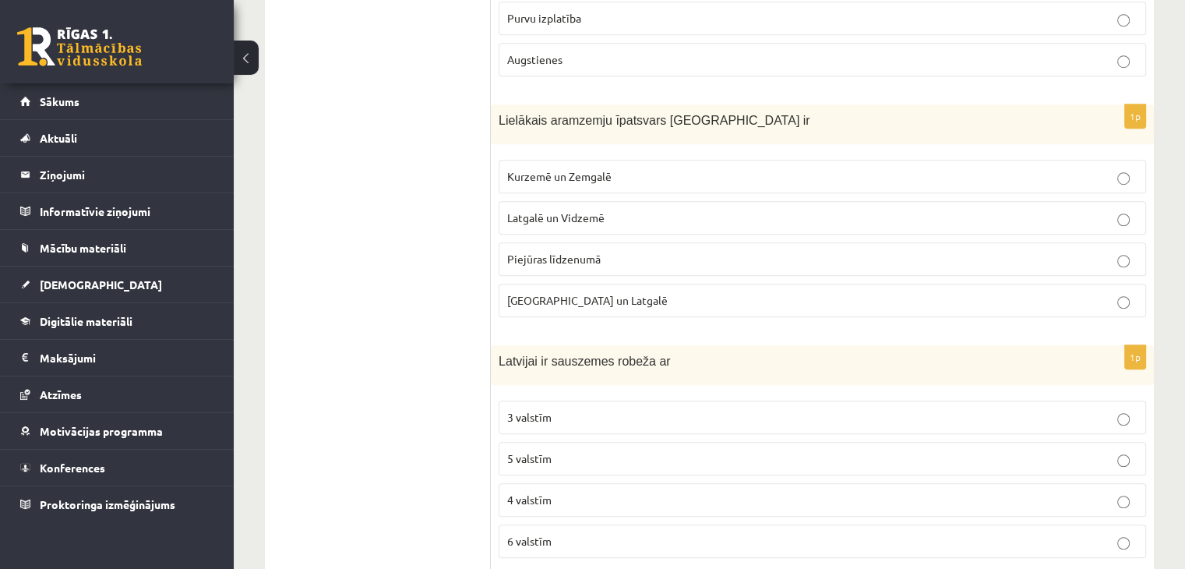
click at [555, 169] on span "Kurzemē un Zemgalē" at bounding box center [559, 176] width 104 height 14
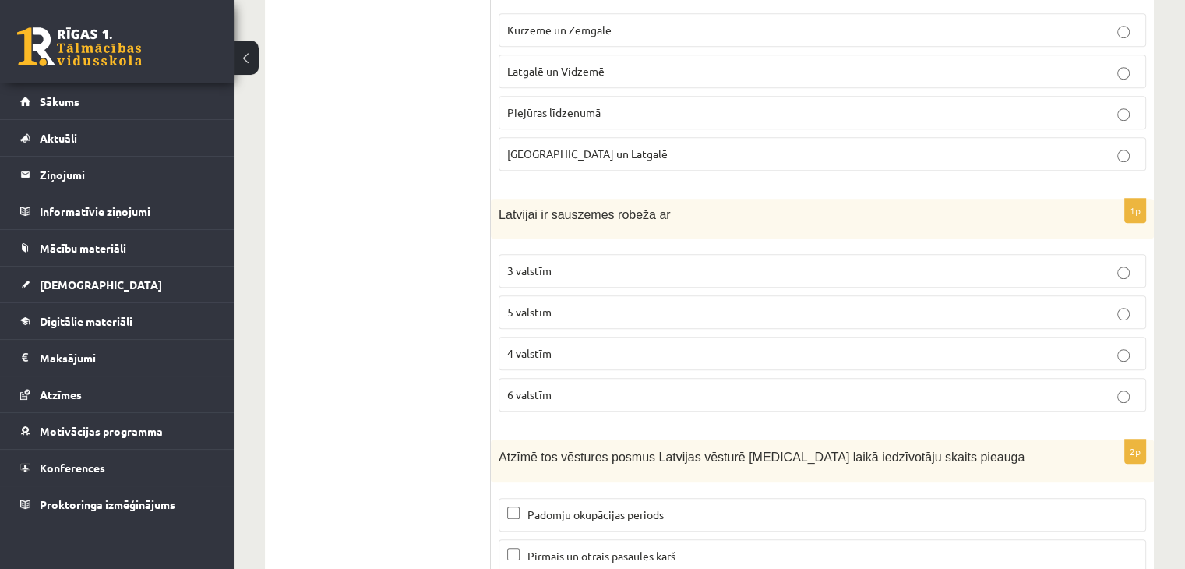
scroll to position [7153, 0]
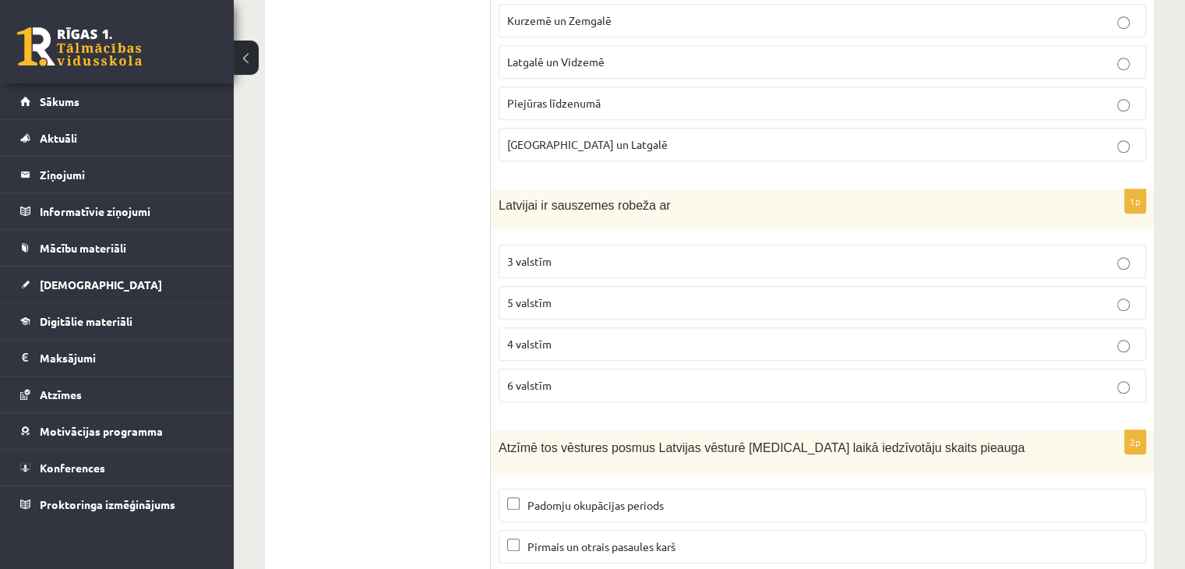
click at [645, 327] on label "4 valstīm" at bounding box center [821, 343] width 647 height 33
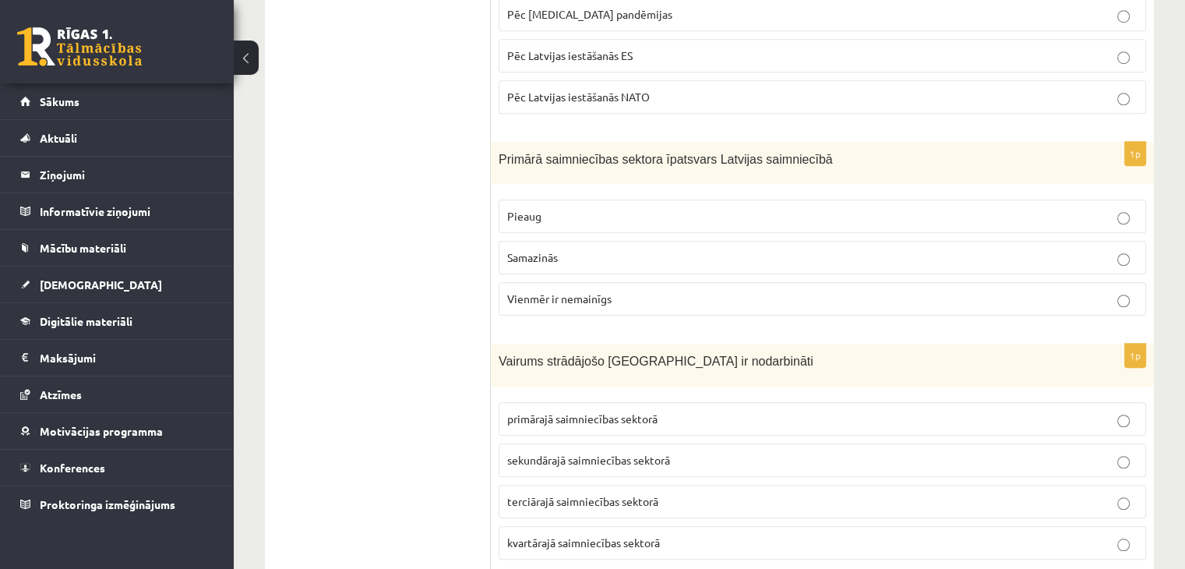
scroll to position [1214, 0]
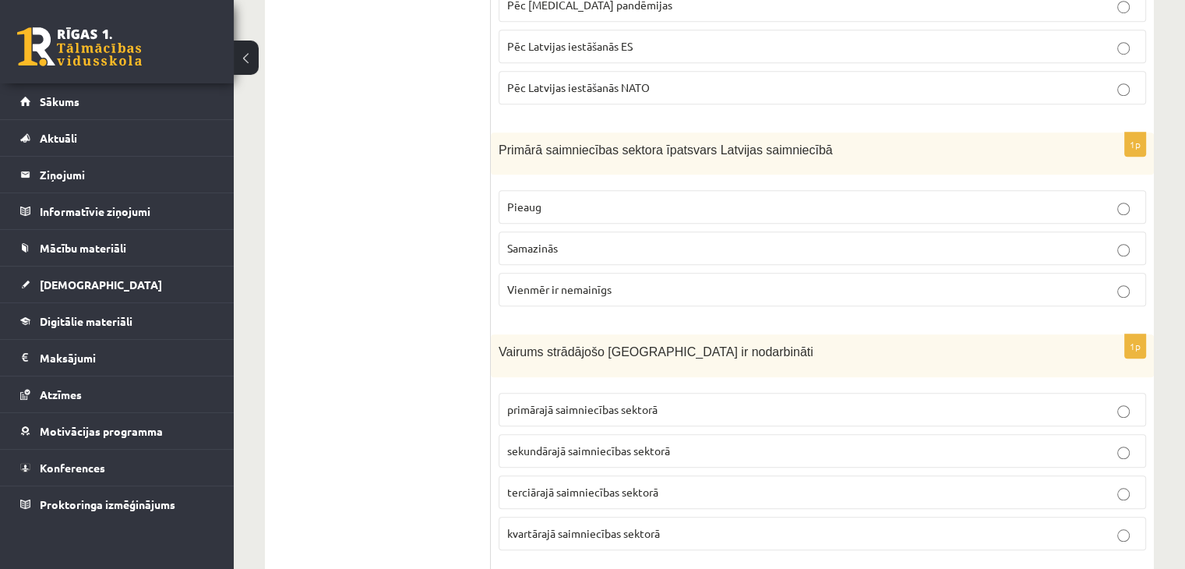
click at [1061, 246] on p "Samazinās" at bounding box center [822, 248] width 630 height 16
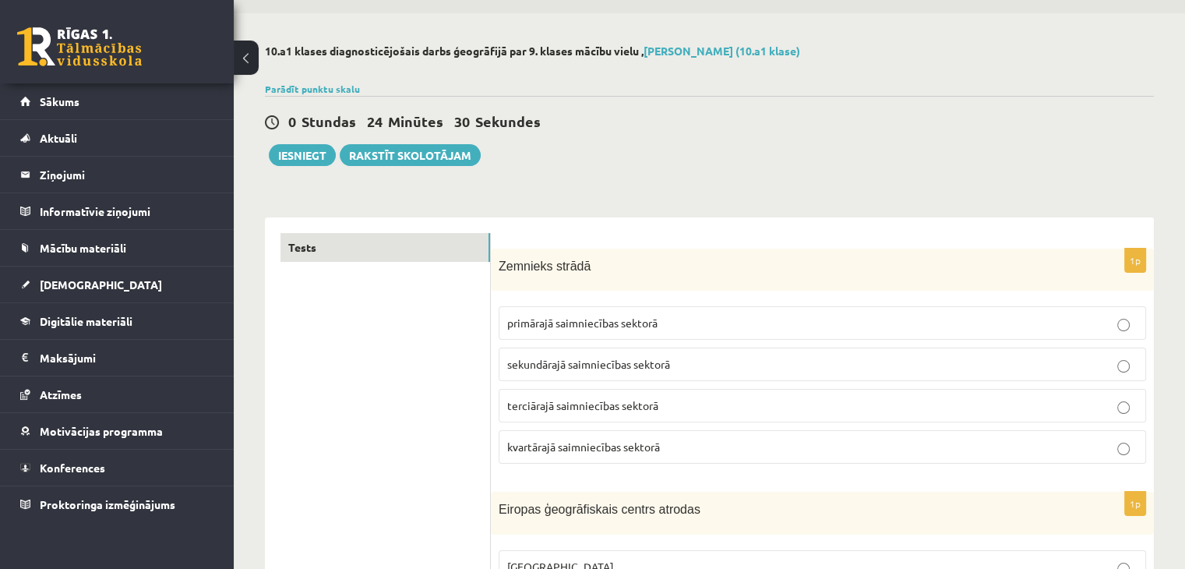
scroll to position [46, 0]
click at [296, 152] on button "Iesniegt" at bounding box center [302, 156] width 67 height 22
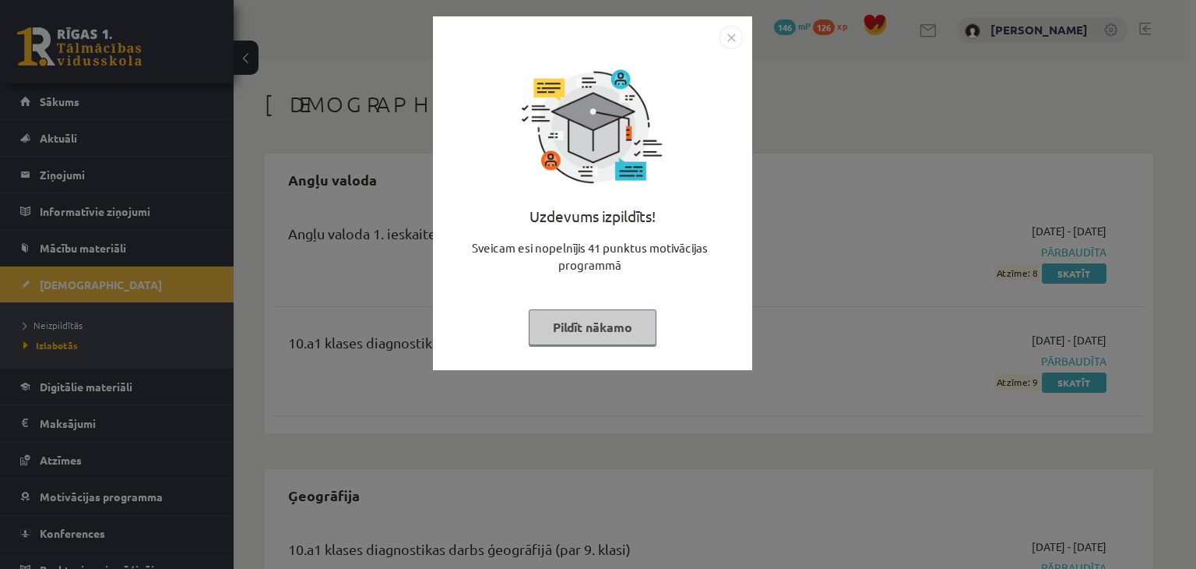
click at [730, 34] on img "Close" at bounding box center [731, 37] width 23 height 23
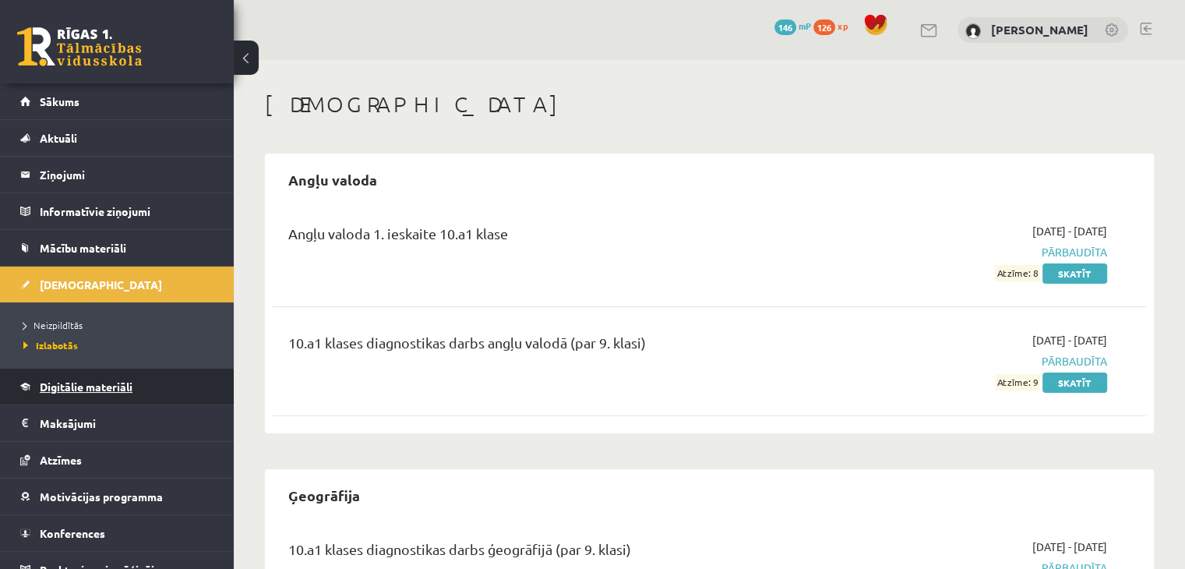
click at [102, 391] on link "Digitālie materiāli" at bounding box center [117, 386] width 194 height 36
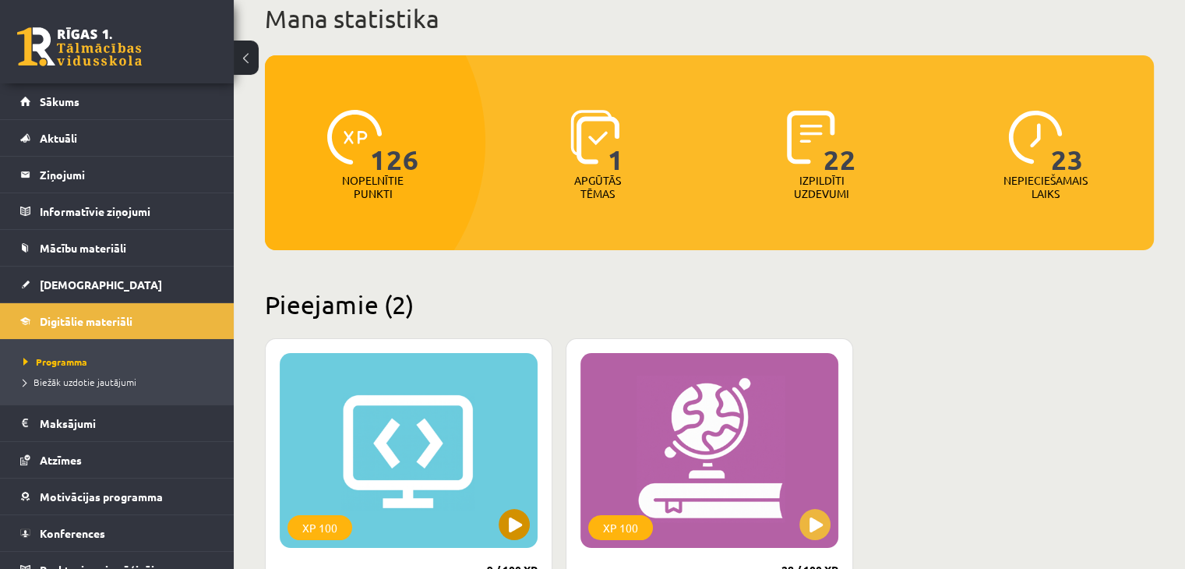
scroll to position [234, 0]
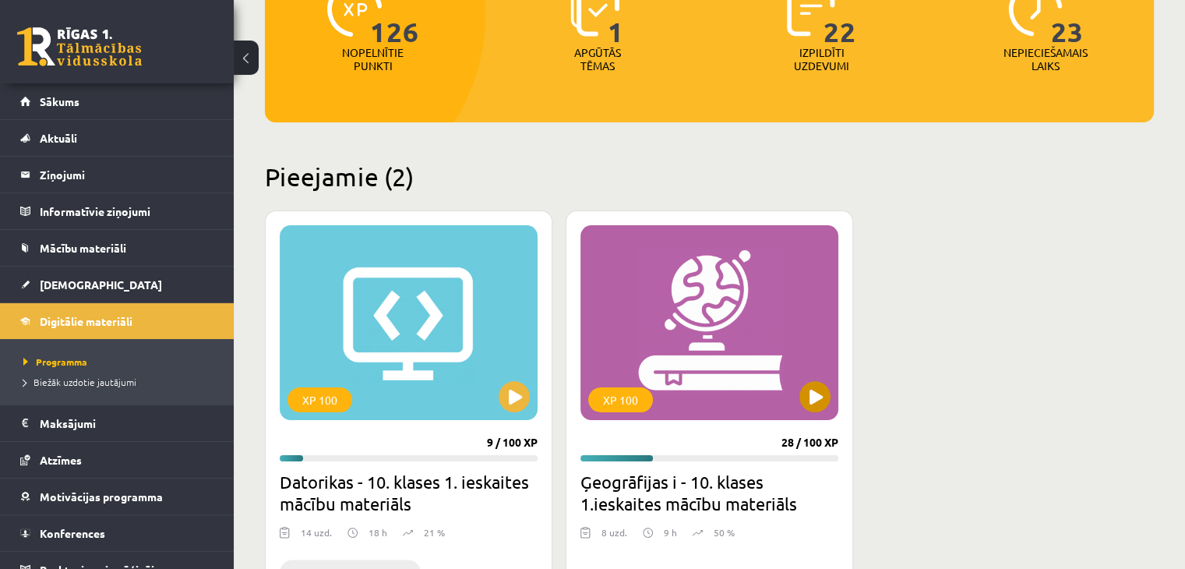
click at [751, 389] on div "XP 100" at bounding box center [709, 322] width 258 height 195
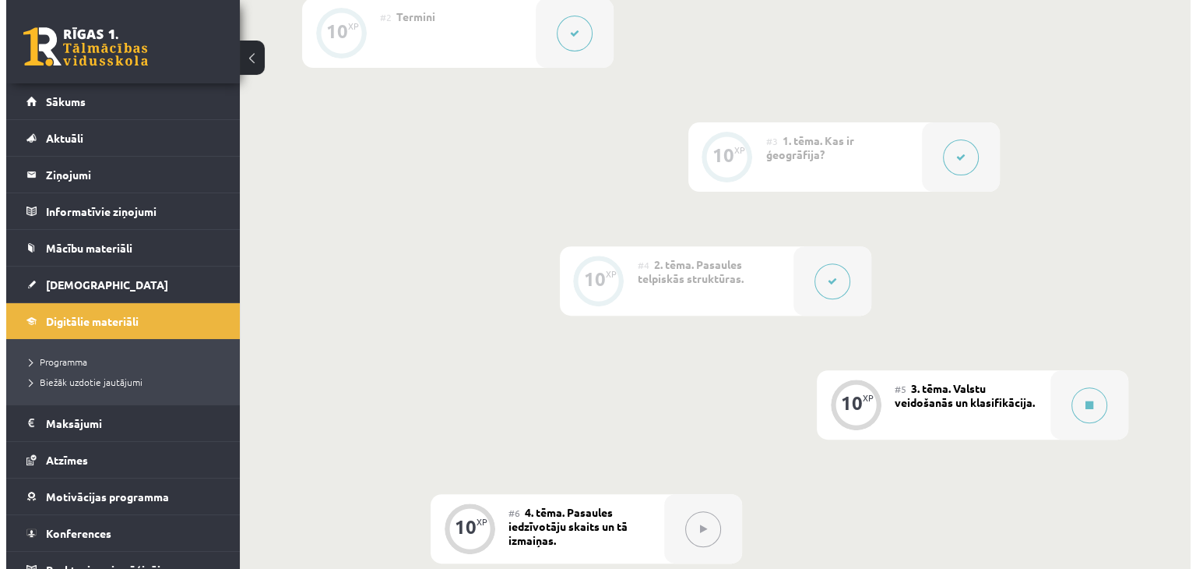
scroll to position [779, 0]
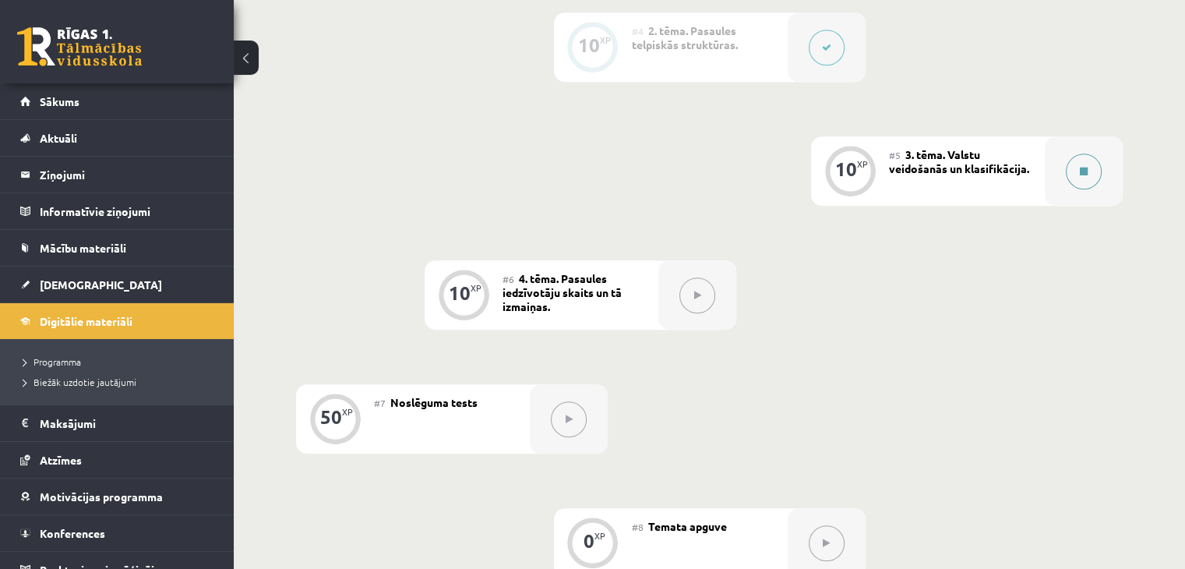
click at [1078, 157] on button at bounding box center [1084, 171] width 36 height 36
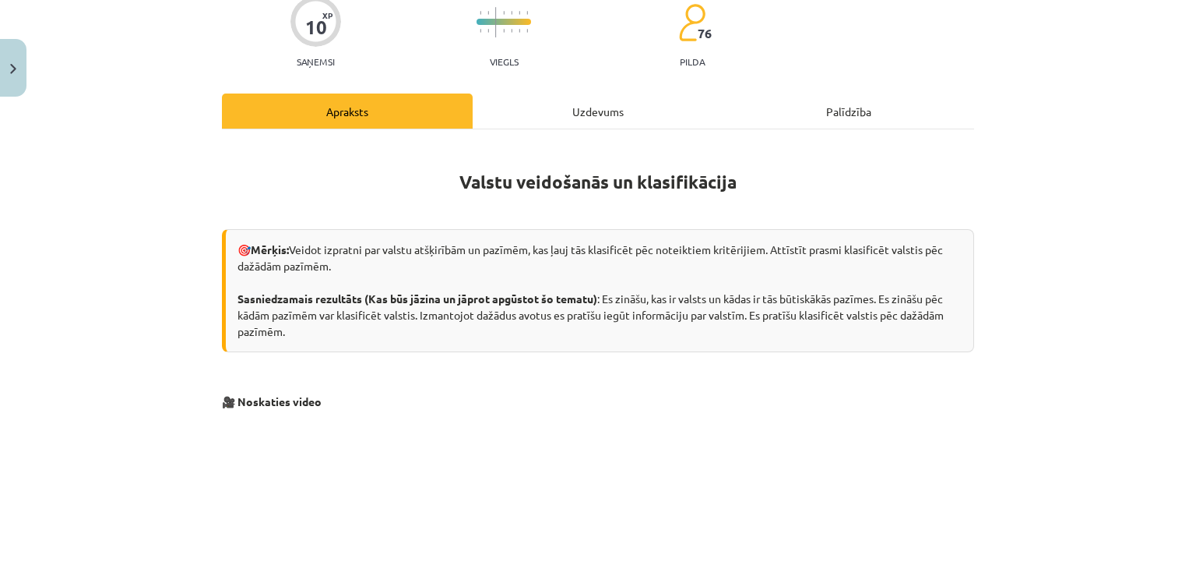
scroll to position [136, 0]
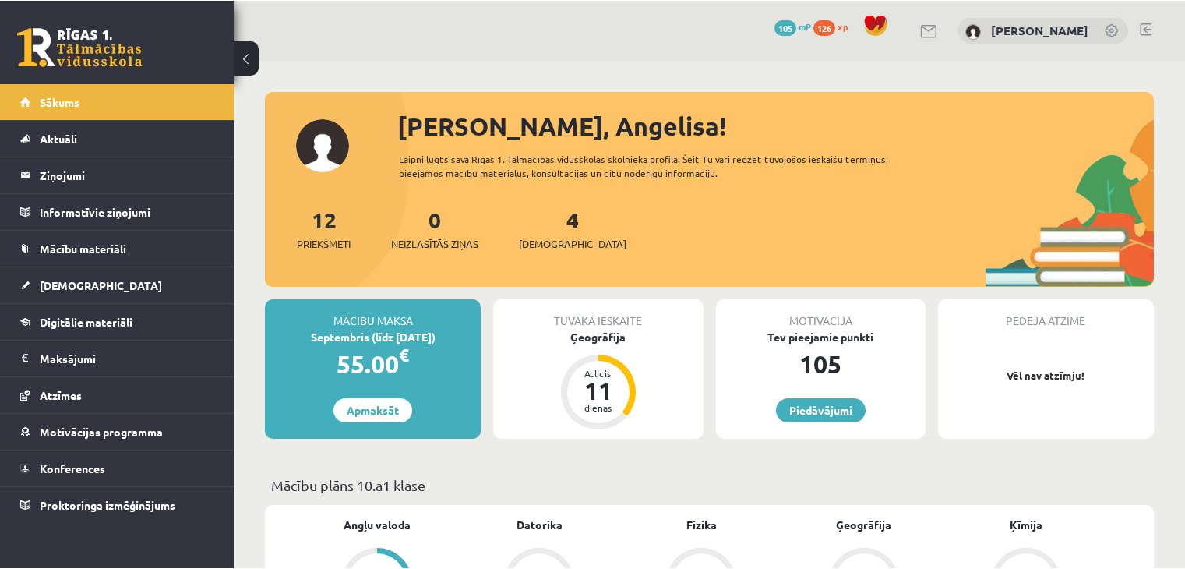
scroll to position [1324, 0]
